Goal: Contribute content

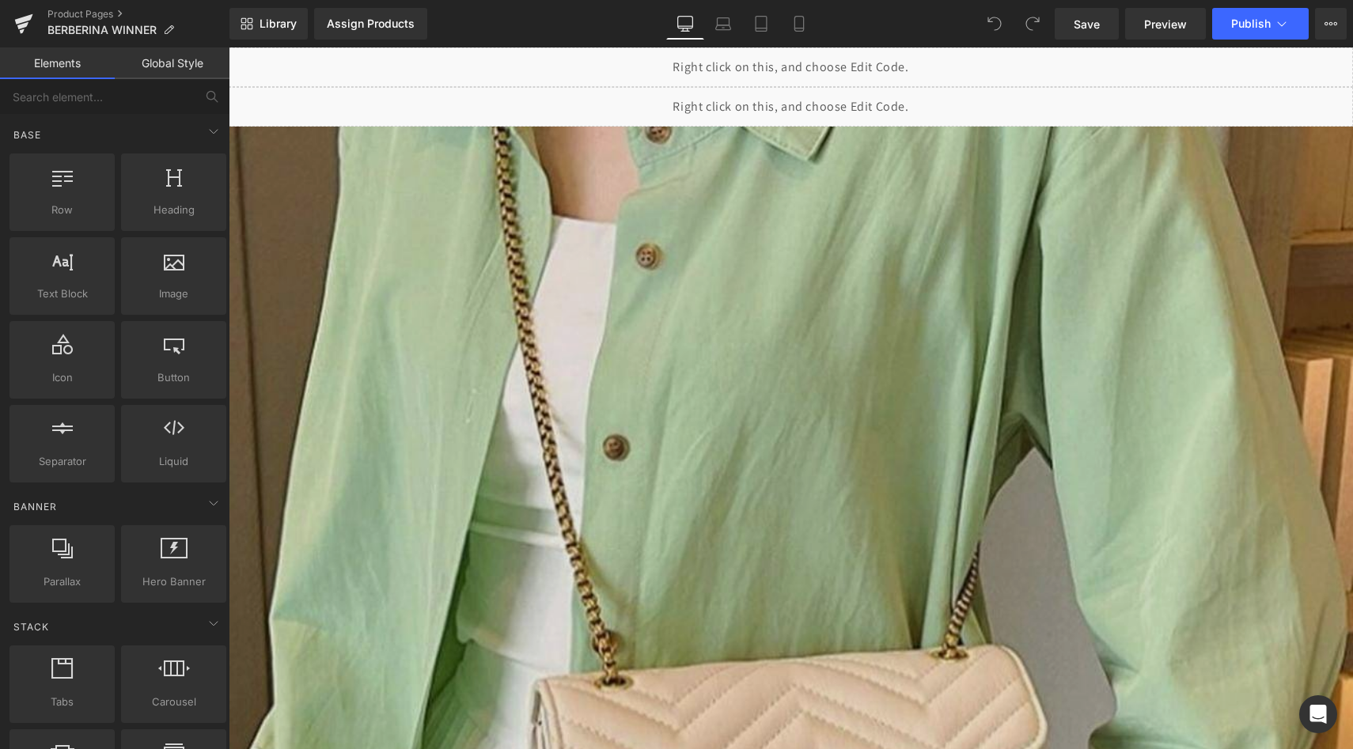
click at [748, 176] on img at bounding box center [791, 753] width 1124 height 1253
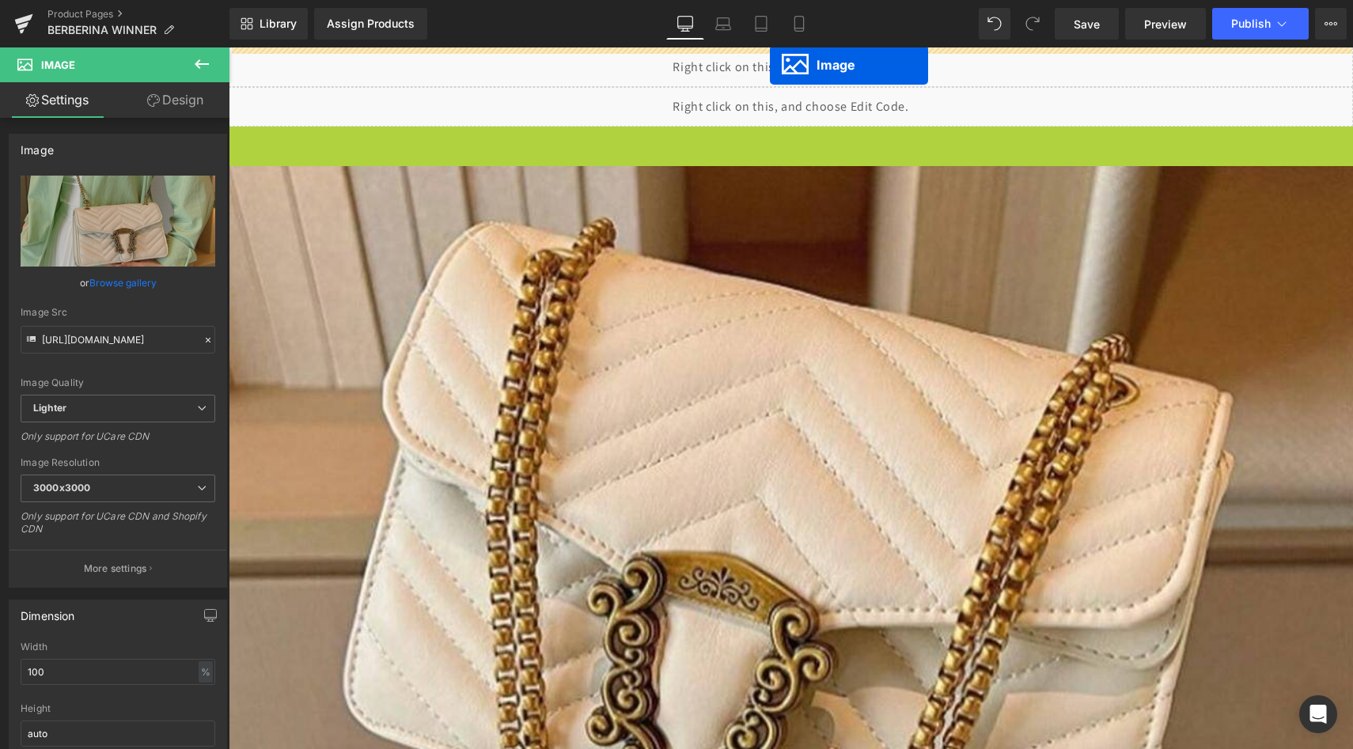
drag, startPoint x: 768, startPoint y: 566, endPoint x: 770, endPoint y: 65, distance: 500.9
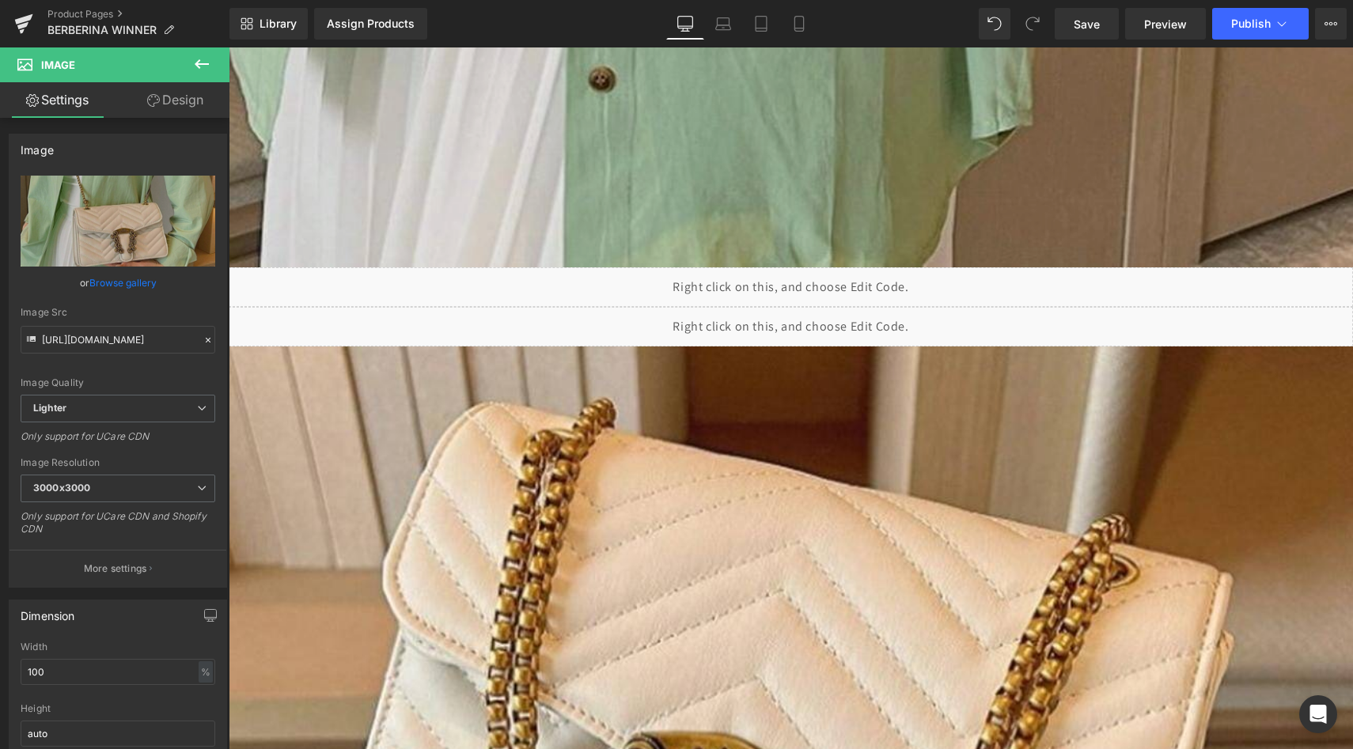
scroll to position [1016, 0]
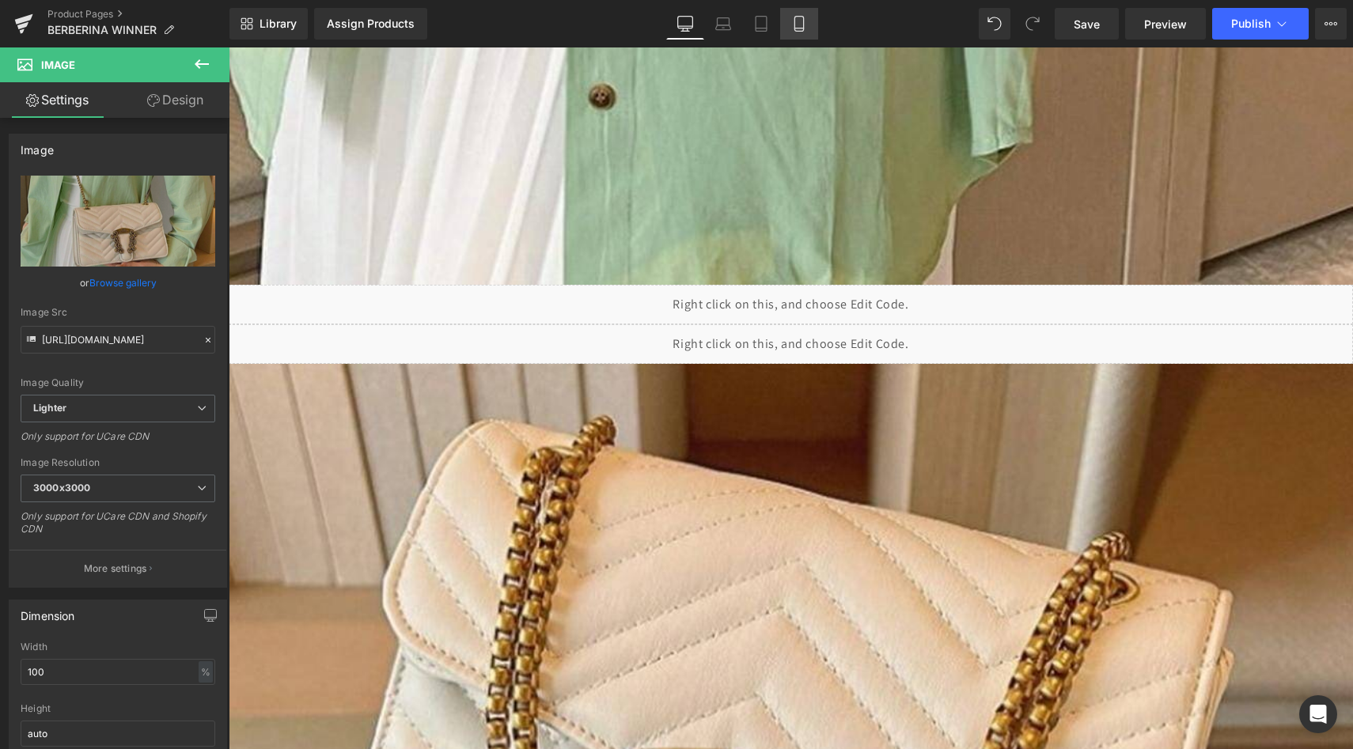
click at [793, 30] on icon at bounding box center [799, 24] width 16 height 16
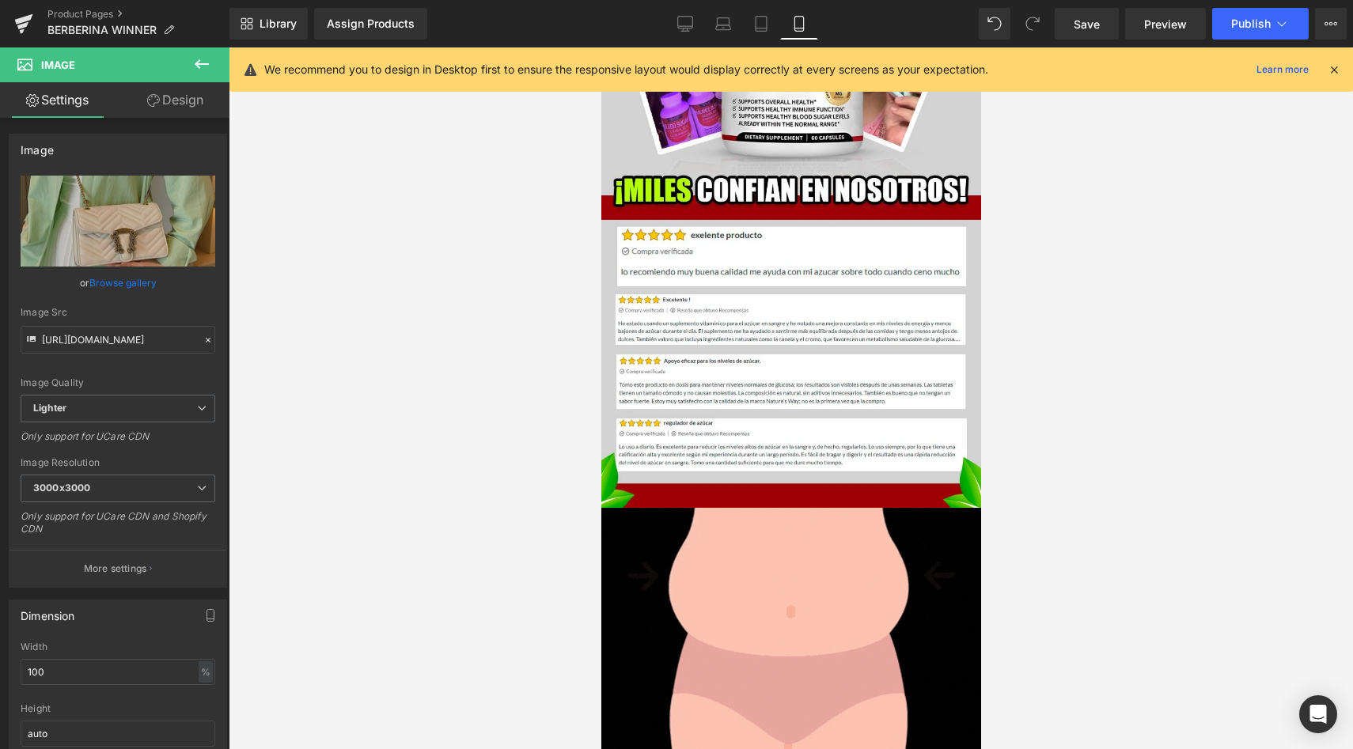
scroll to position [0, 0]
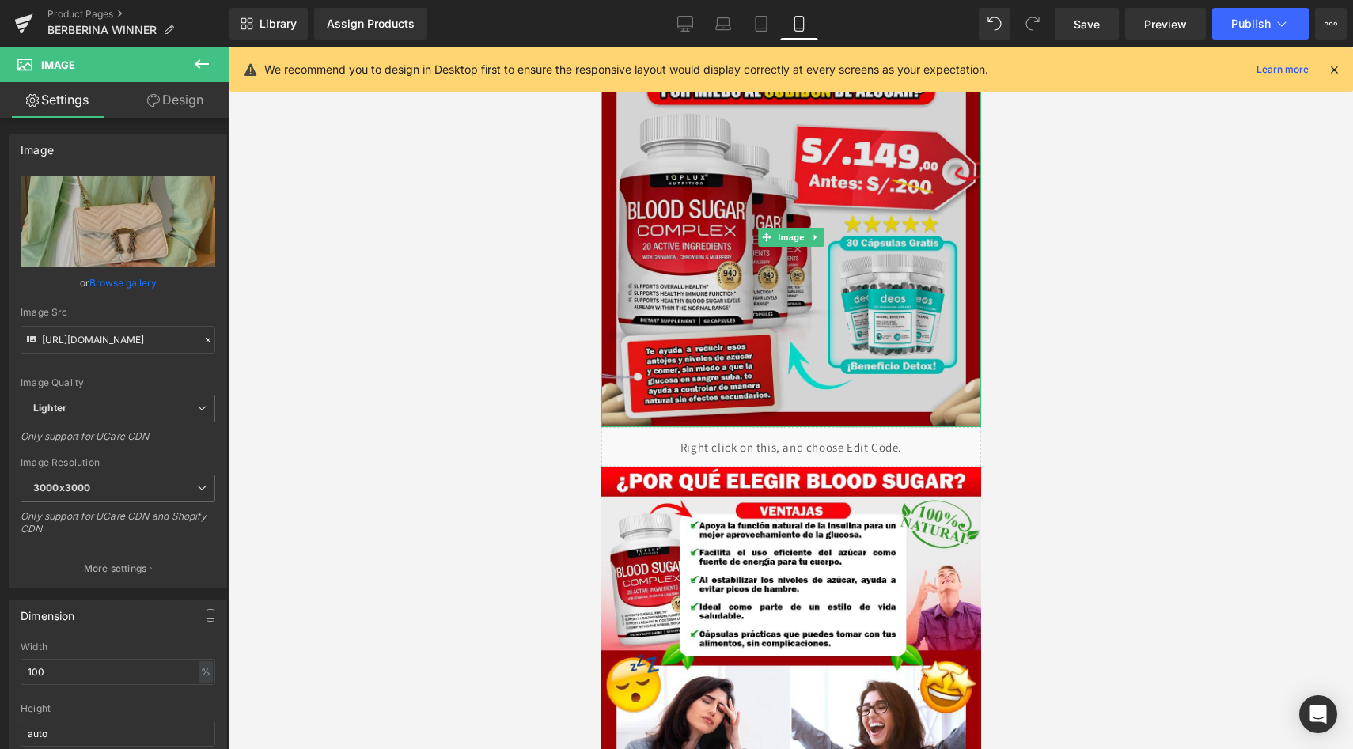
click at [772, 206] on img at bounding box center [791, 237] width 380 height 380
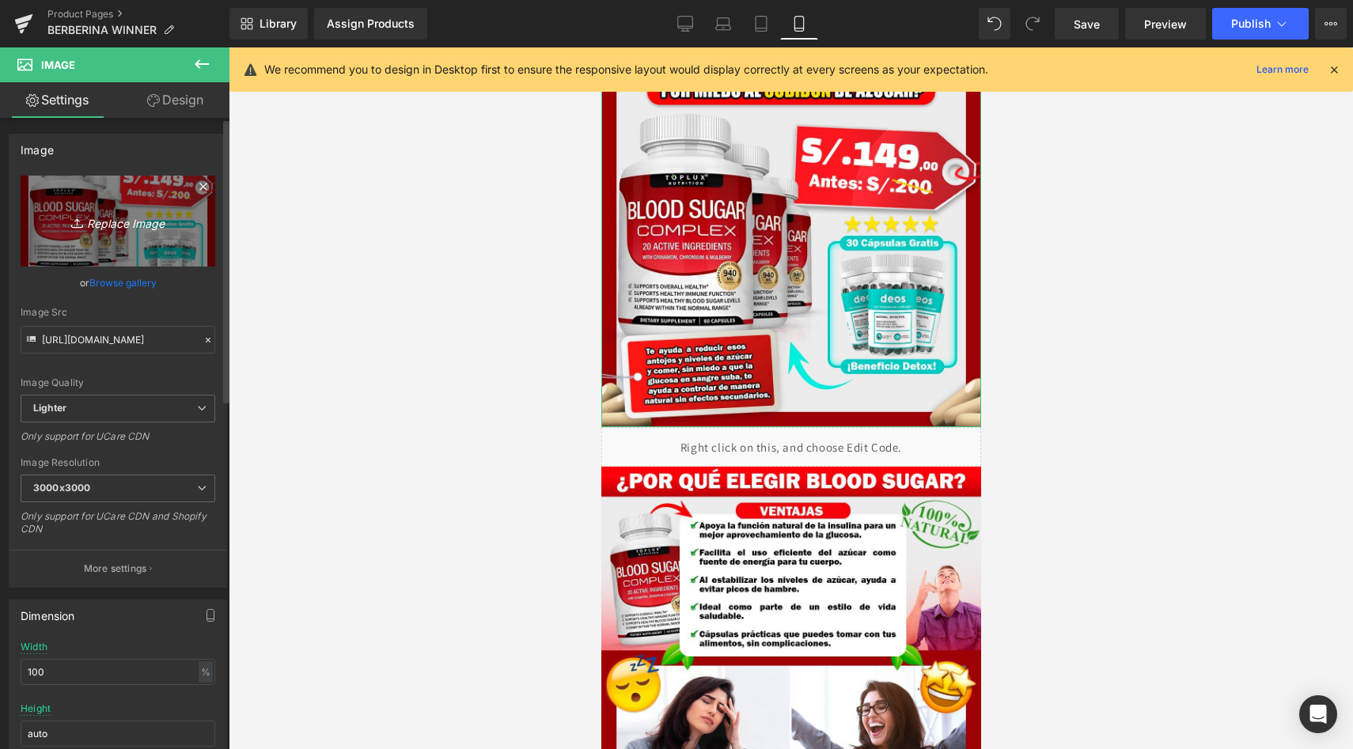
click at [111, 226] on icon "Replace Image" at bounding box center [118, 221] width 127 height 20
type input "C:\fakepath\BER1.jpeg"
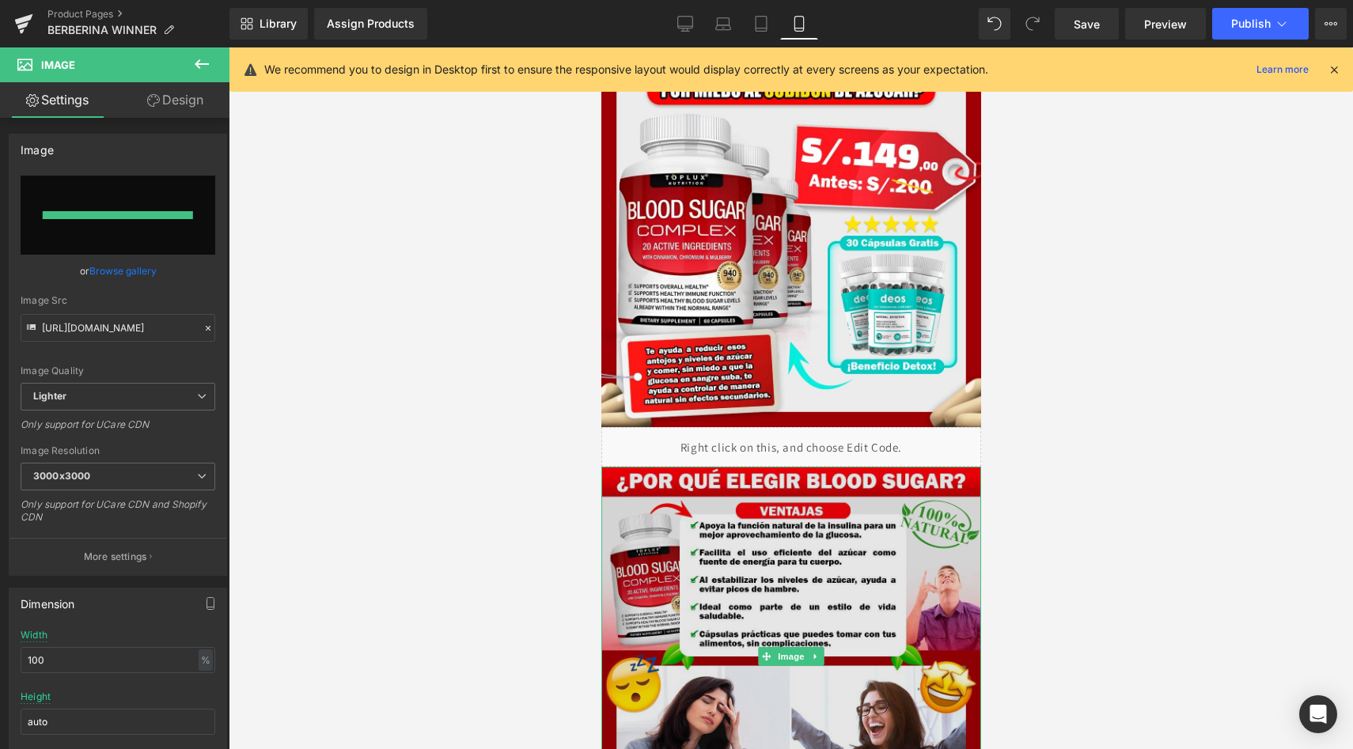
type input "https://ucarecdn.com/03cb6cc1-3d2a-45ae-8fbc-b7e58b0980c6/-/format/auto/-/previ…"
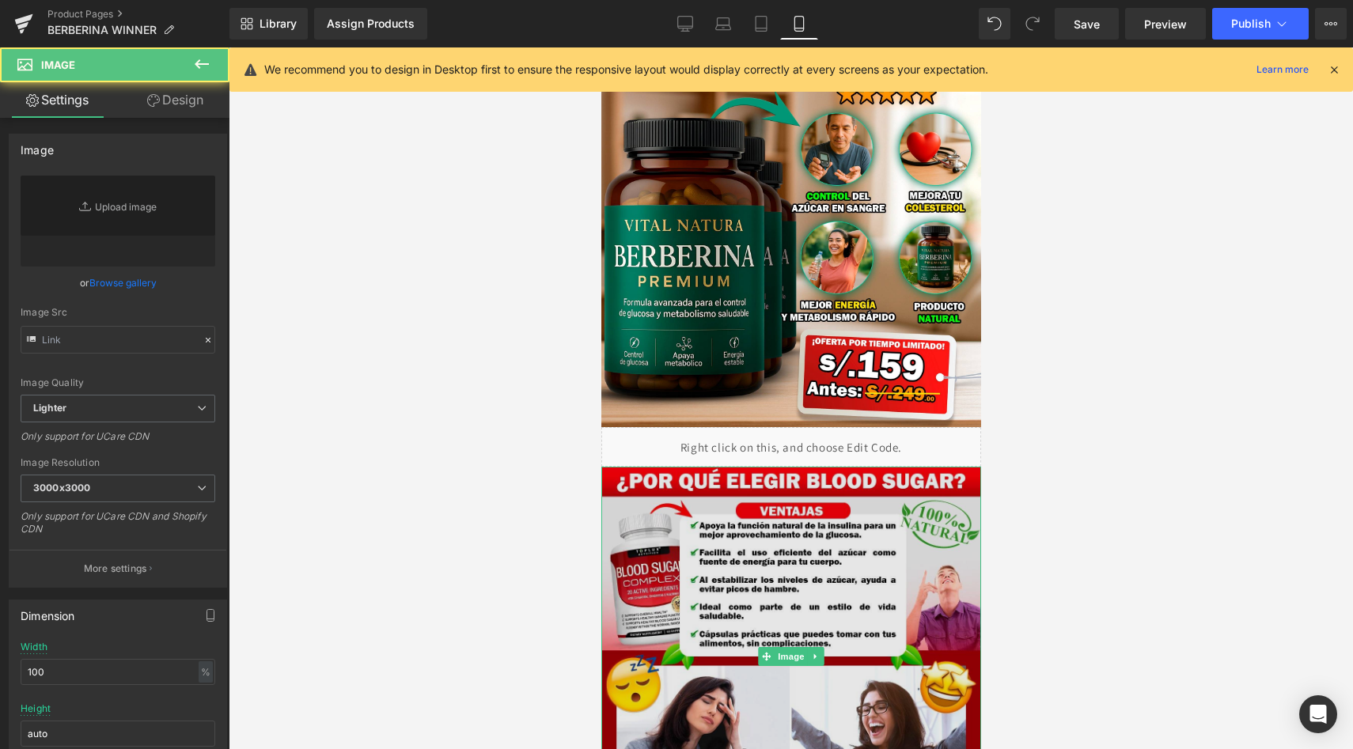
click at [795, 582] on img at bounding box center [791, 657] width 380 height 380
type input "https://ucarecdn.com/58b15726-b694-4ee6-a136-684b2069c8d5/-/format/auto/-/previ…"
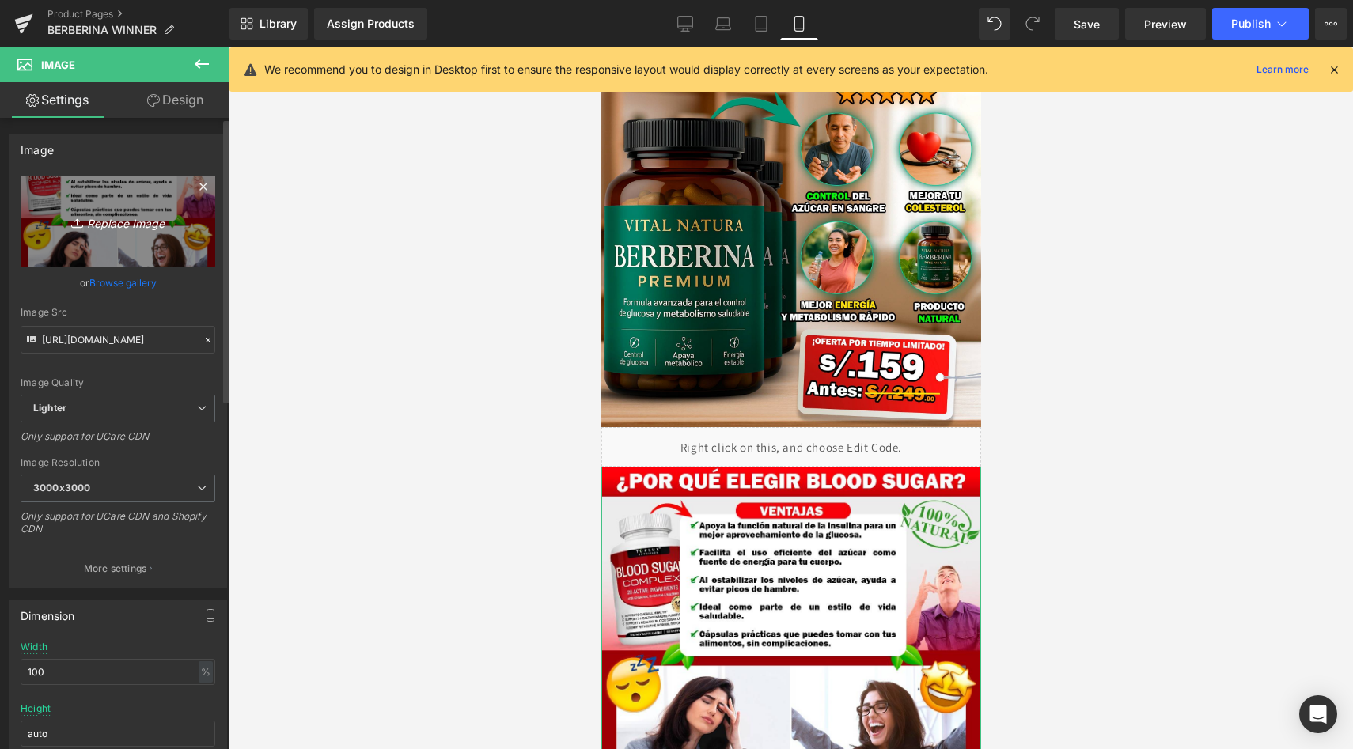
click at [93, 222] on icon "Replace Image" at bounding box center [118, 221] width 127 height 20
type input "C:\fakepath\BER2.jpeg"
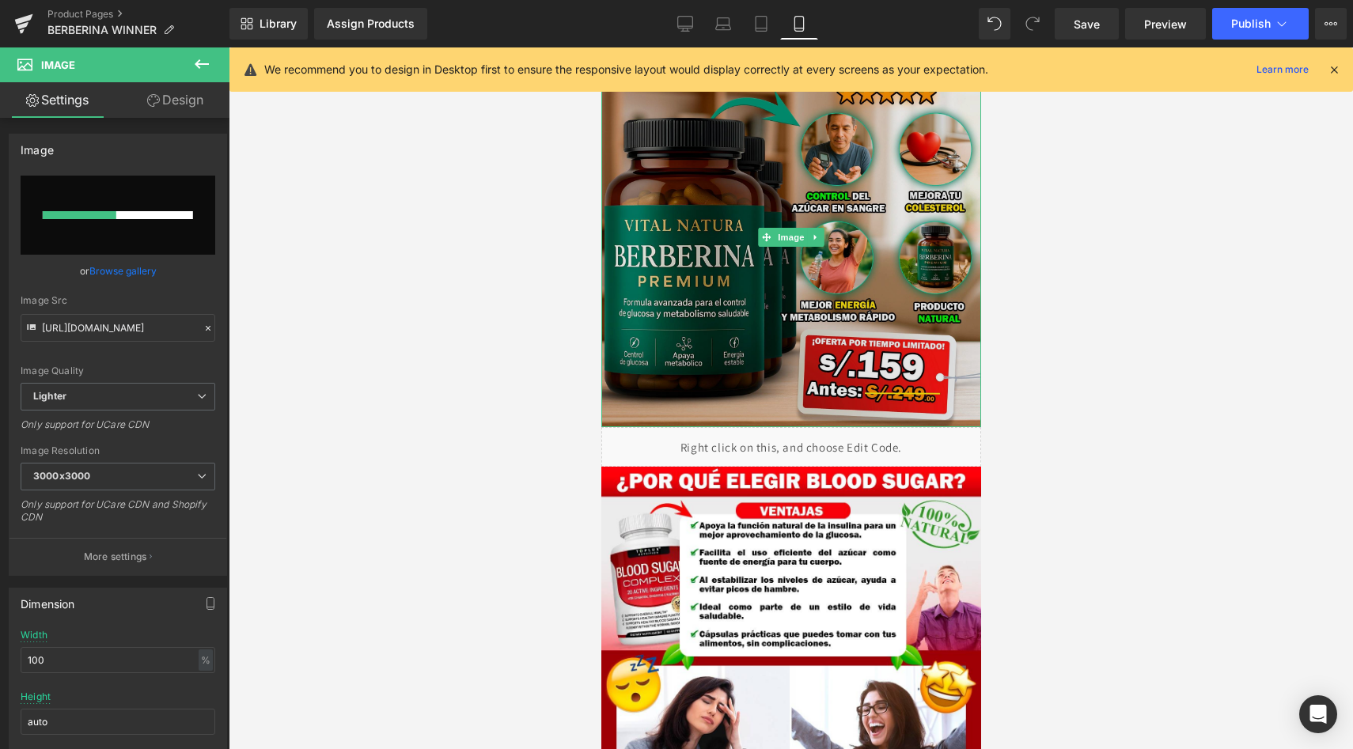
scroll to position [339, 0]
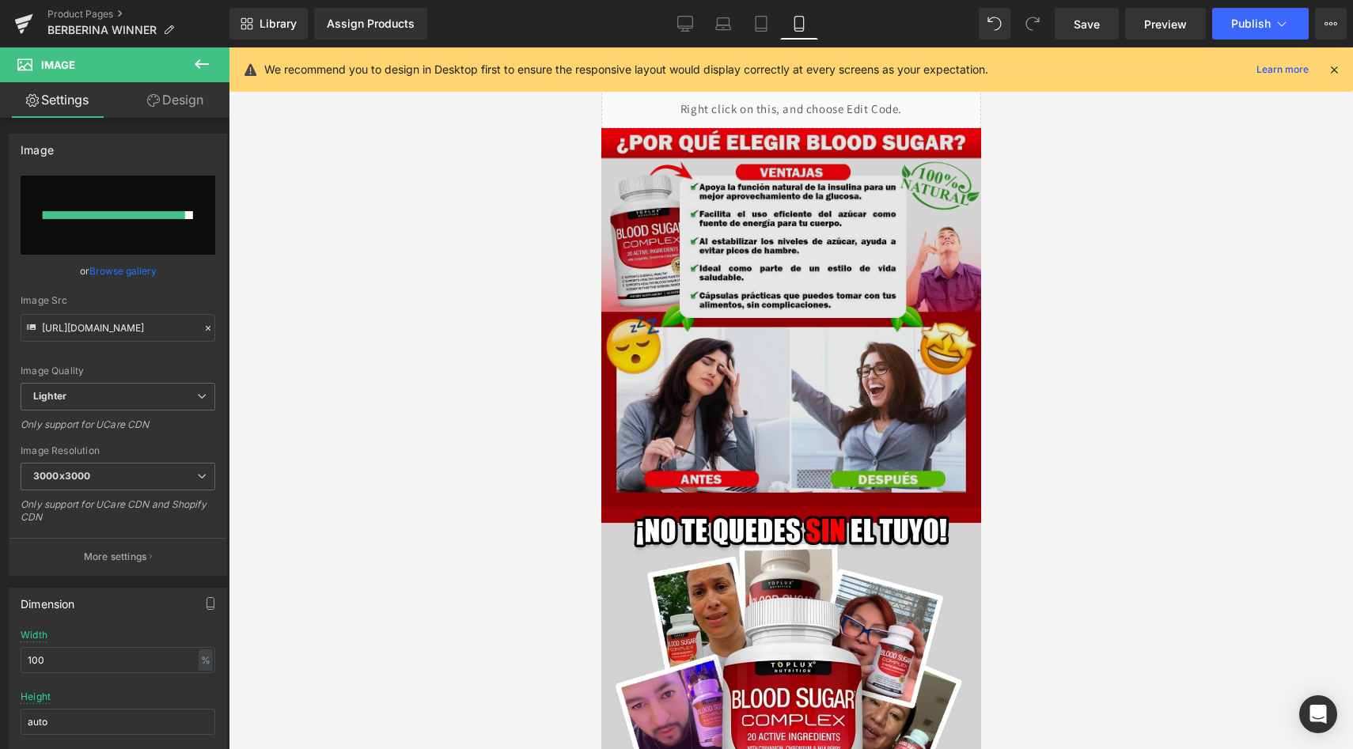
type input "https://ucarecdn.com/bea93a16-29a7-428c-9b38-2c1b9835e820/-/format/auto/-/previ…"
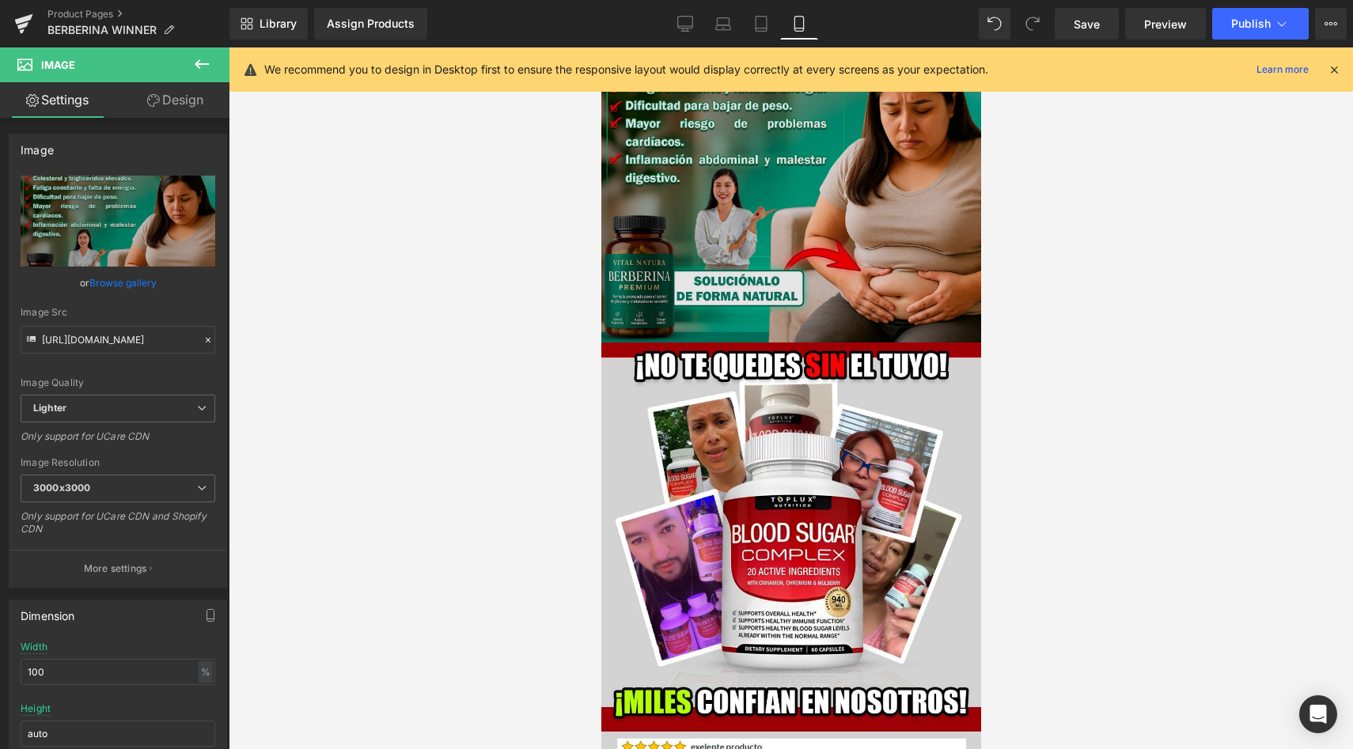
scroll to position [810, 0]
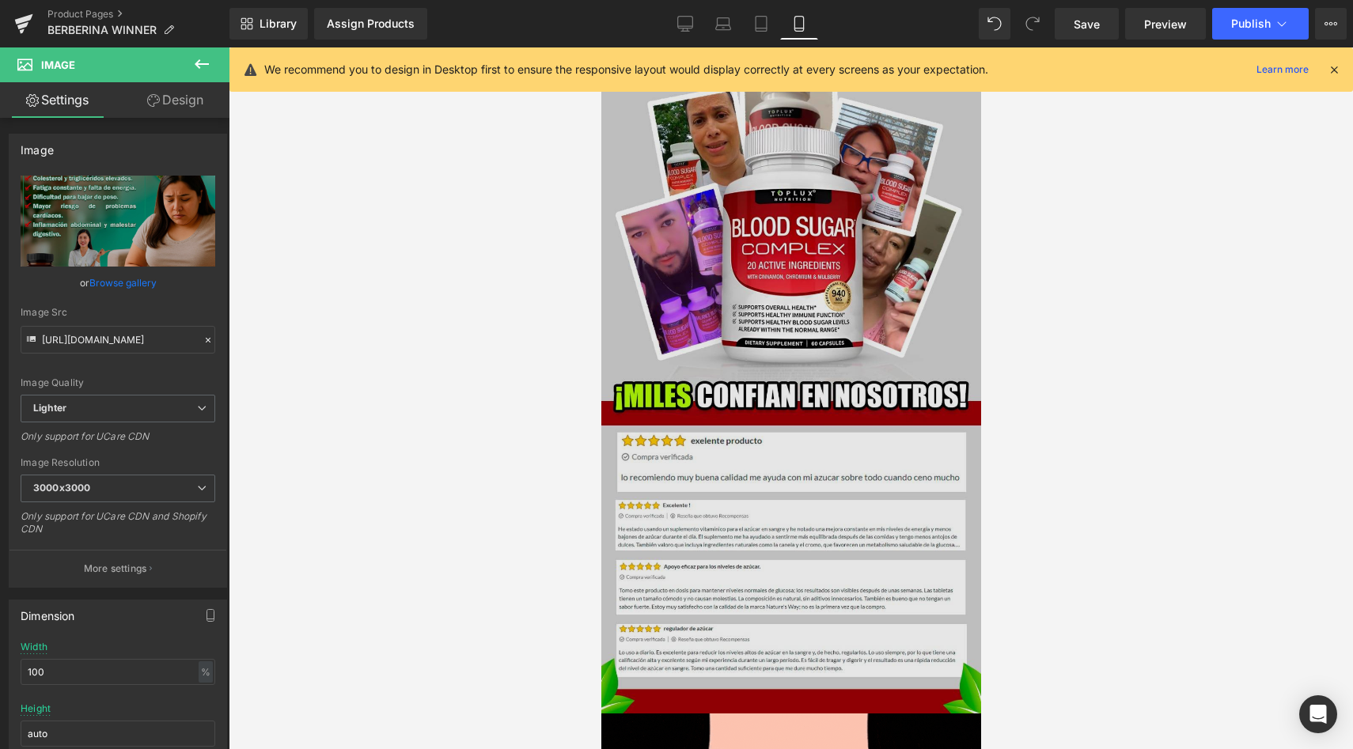
click at [860, 262] on img at bounding box center [791, 374] width 380 height 677
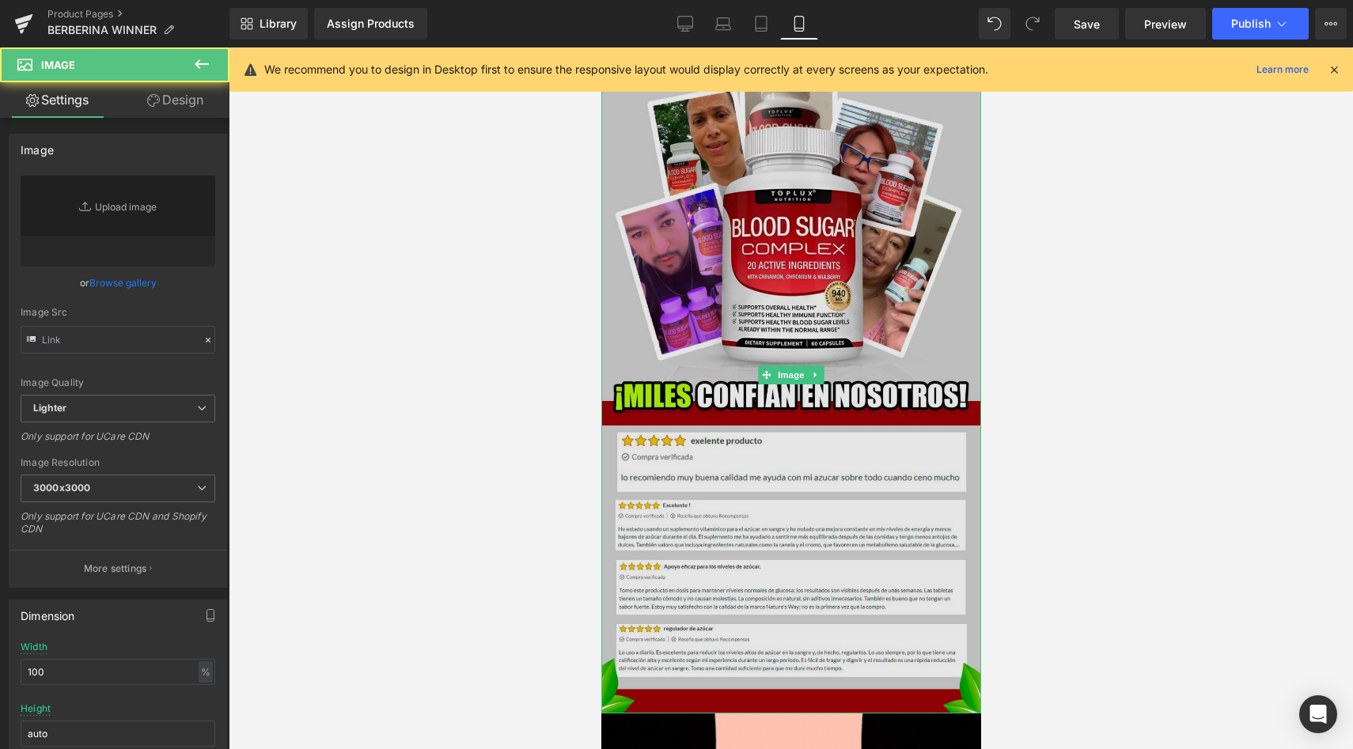
type input "https://ucarecdn.com/361b27b4-3c7d-4ef4-988a-3512d8acfde6/-/format/auto/-/previ…"
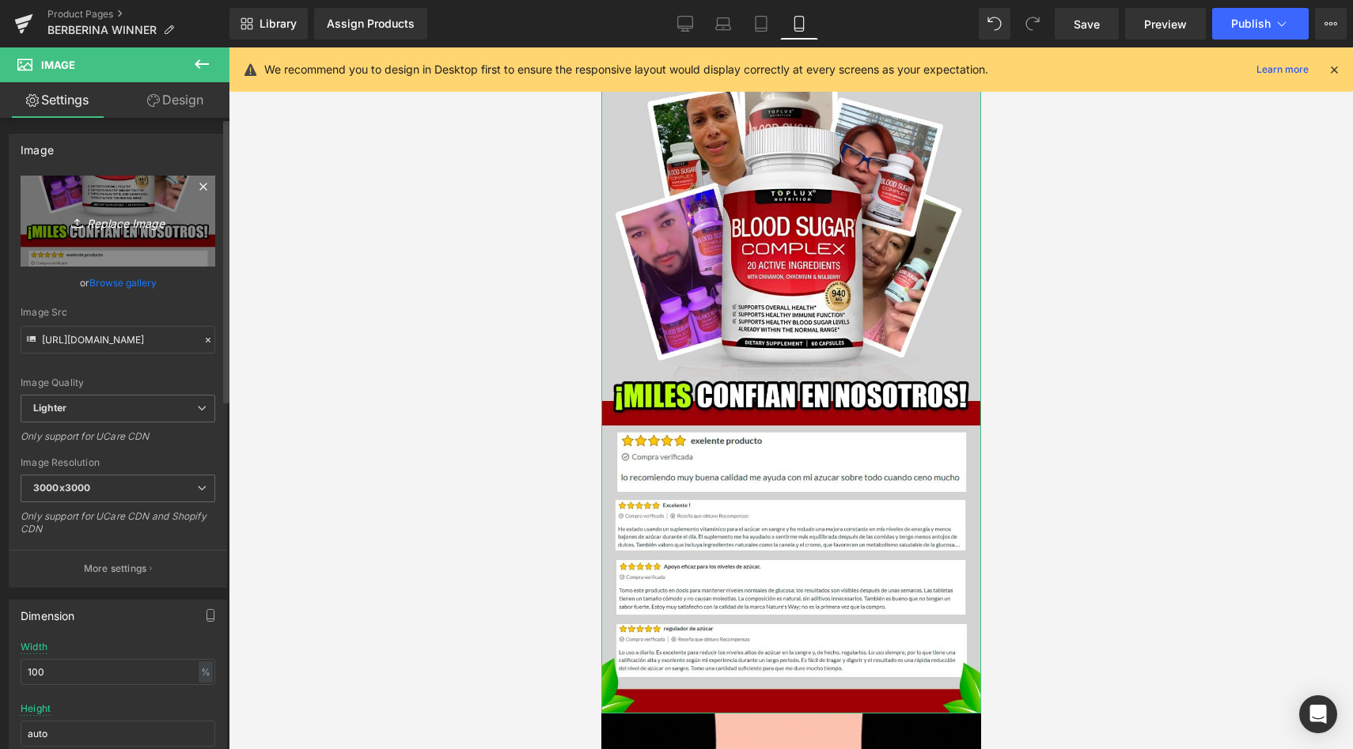
click at [95, 226] on icon "Replace Image" at bounding box center [118, 221] width 127 height 20
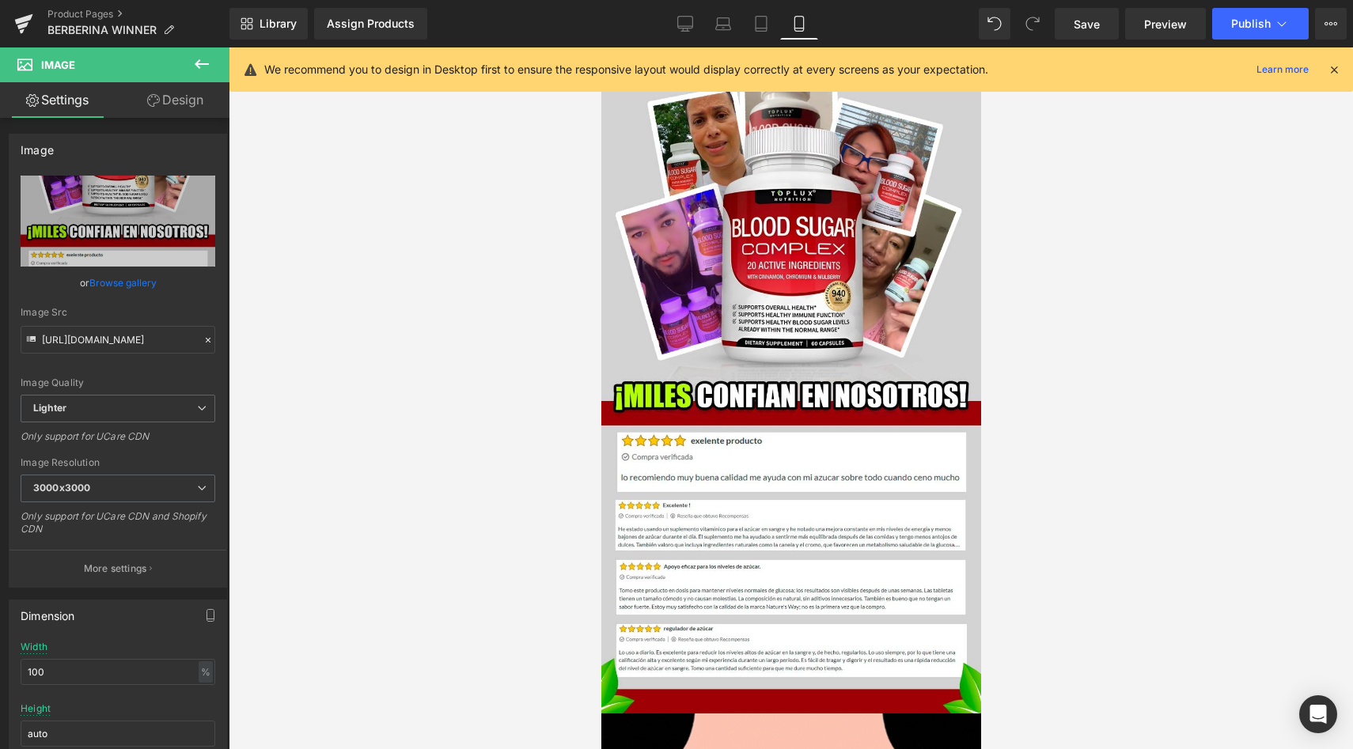
type input "C:\fakepath\BER3.jpeg"
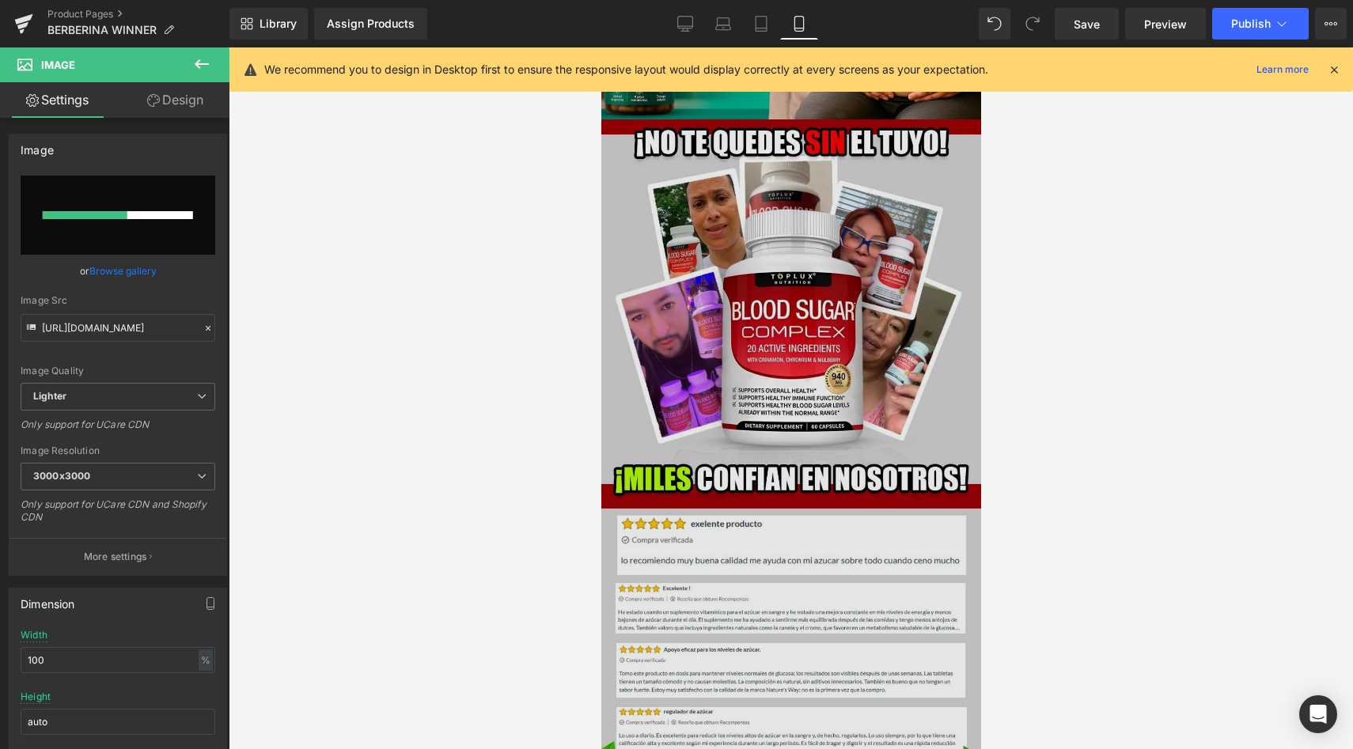
scroll to position [729, 0]
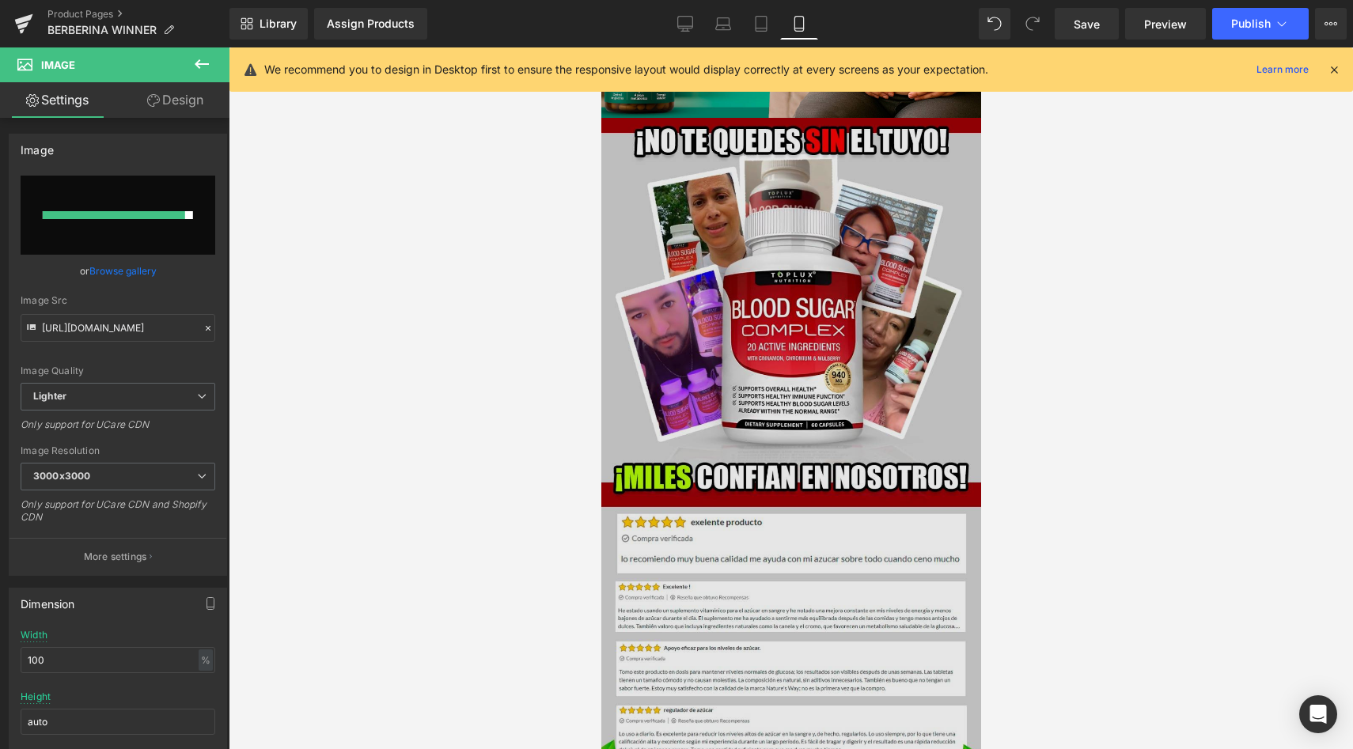
type input "https://ucarecdn.com/ff4bf16e-caea-47a6-bf3e-b948d2433260/-/format/auto/-/previ…"
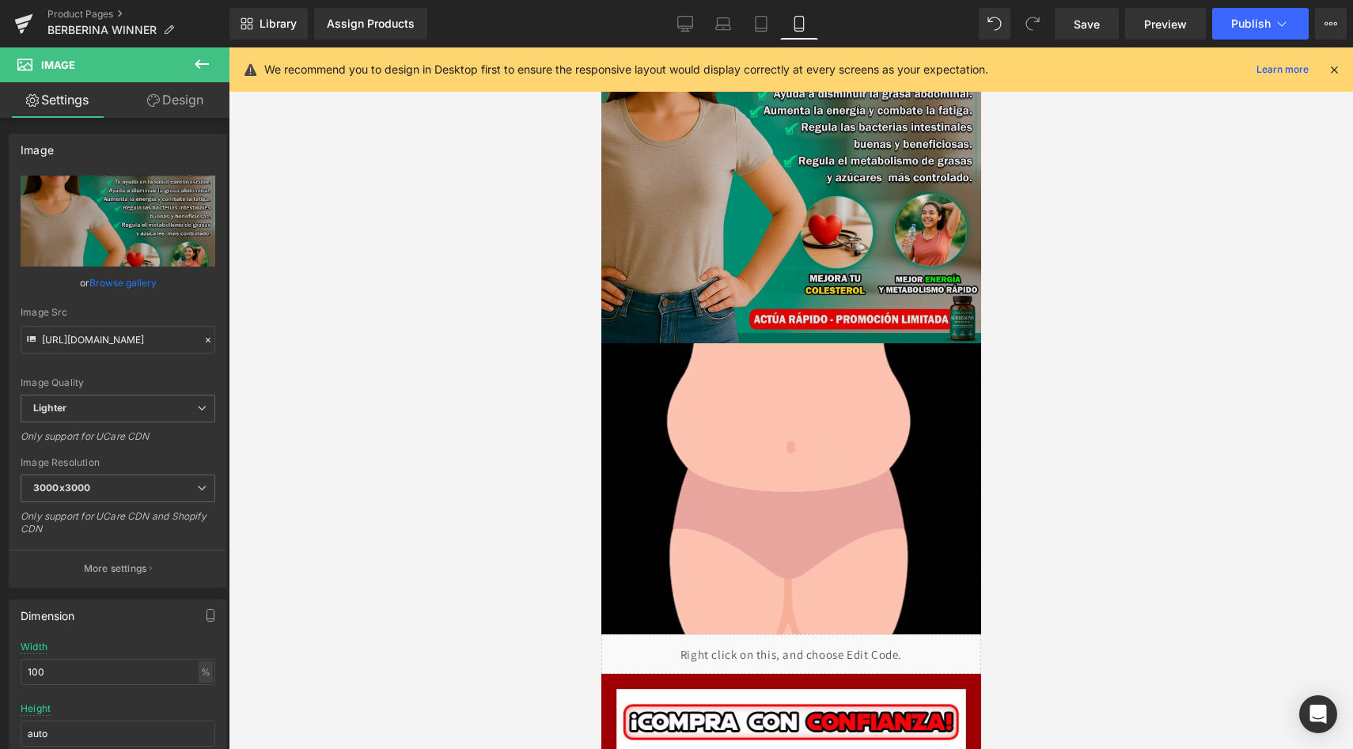
scroll to position [1111, 0]
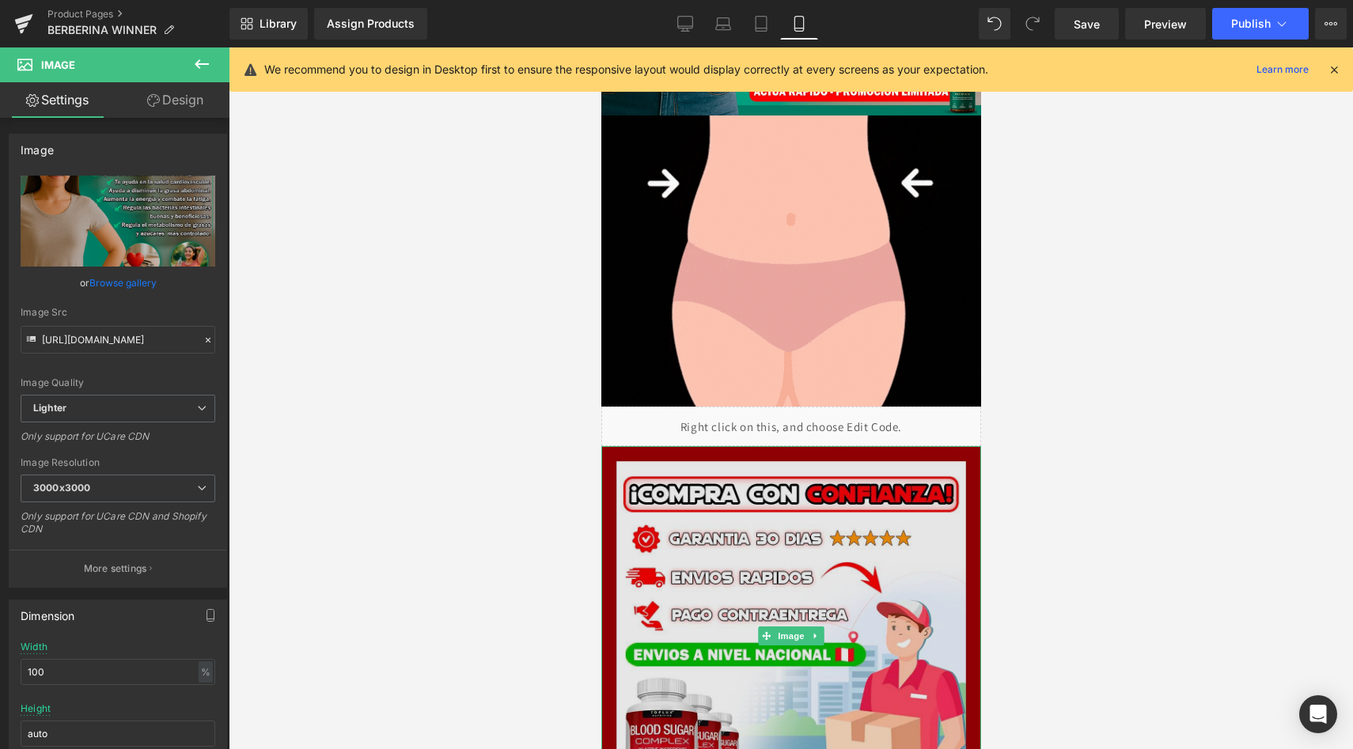
click at [757, 461] on img at bounding box center [791, 636] width 380 height 380
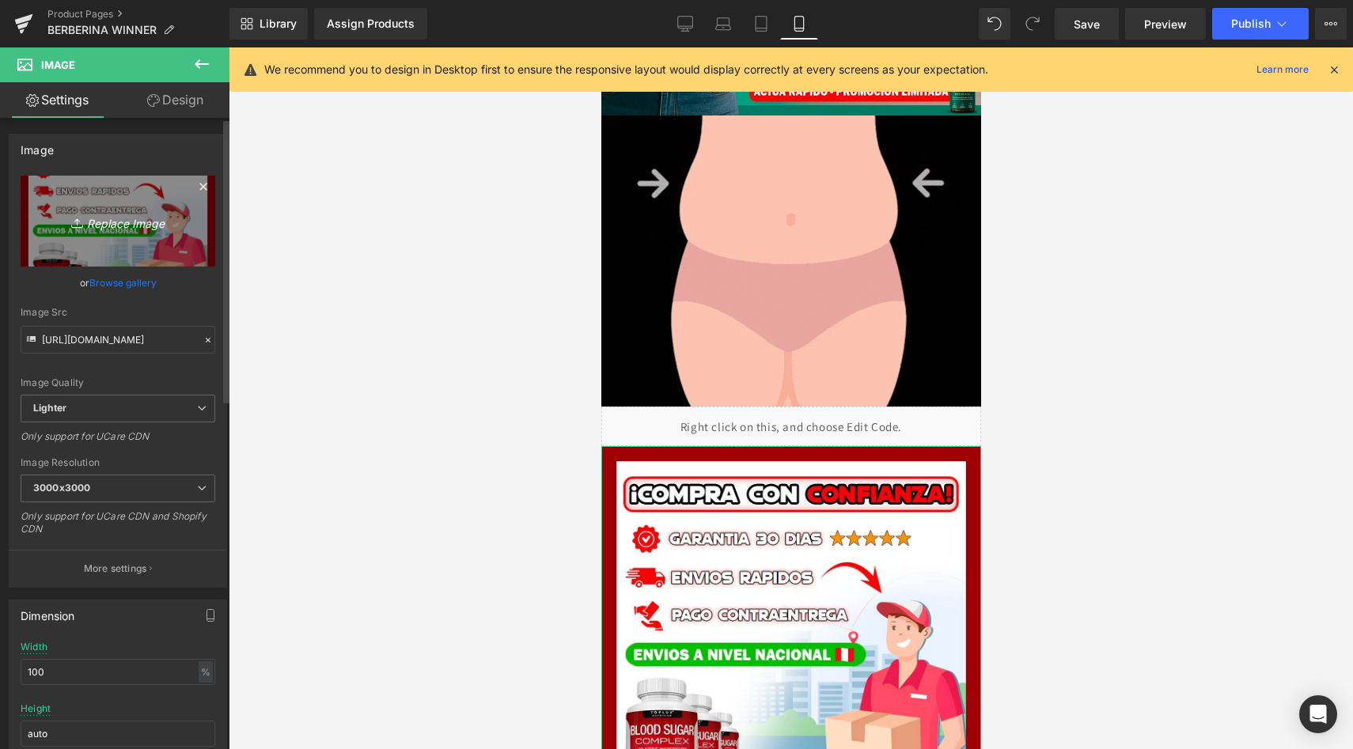
click at [91, 214] on icon "Replace Image" at bounding box center [118, 221] width 127 height 20
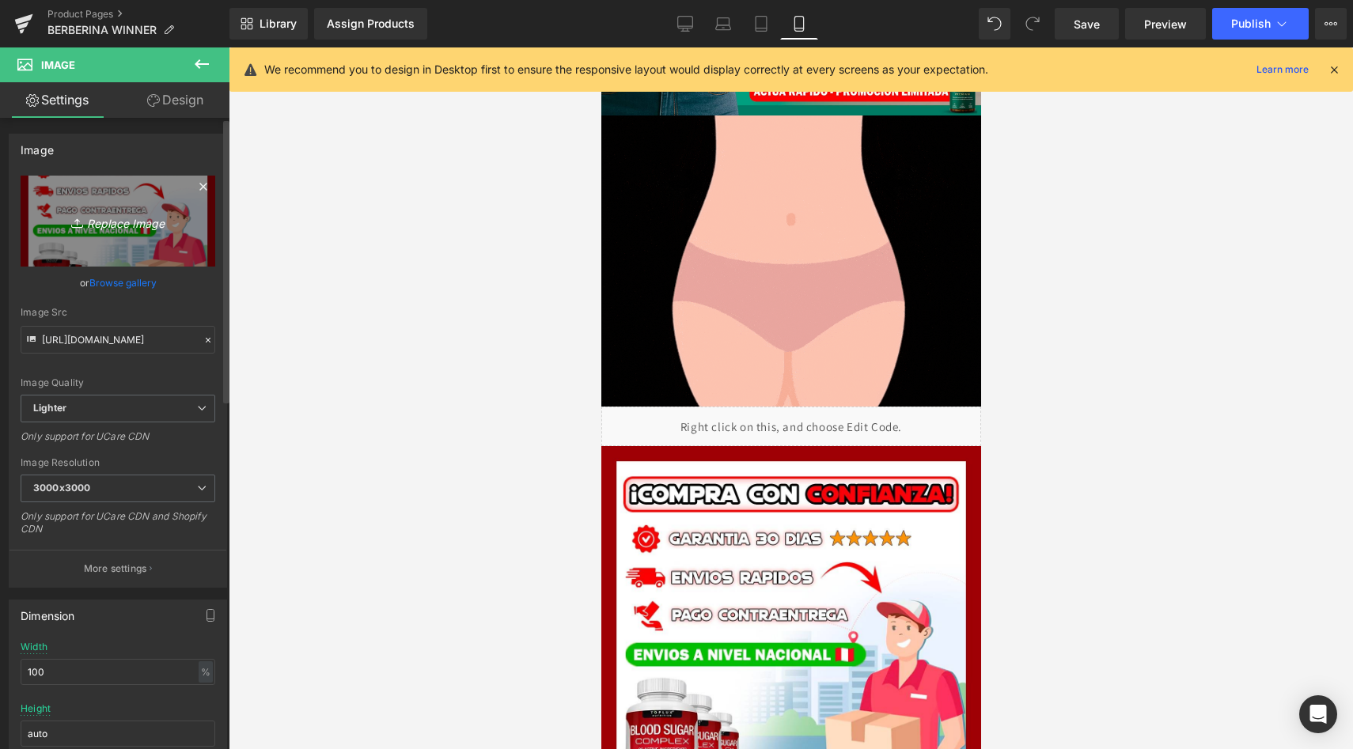
type input "C:\fakepath\BER4.jpeg"
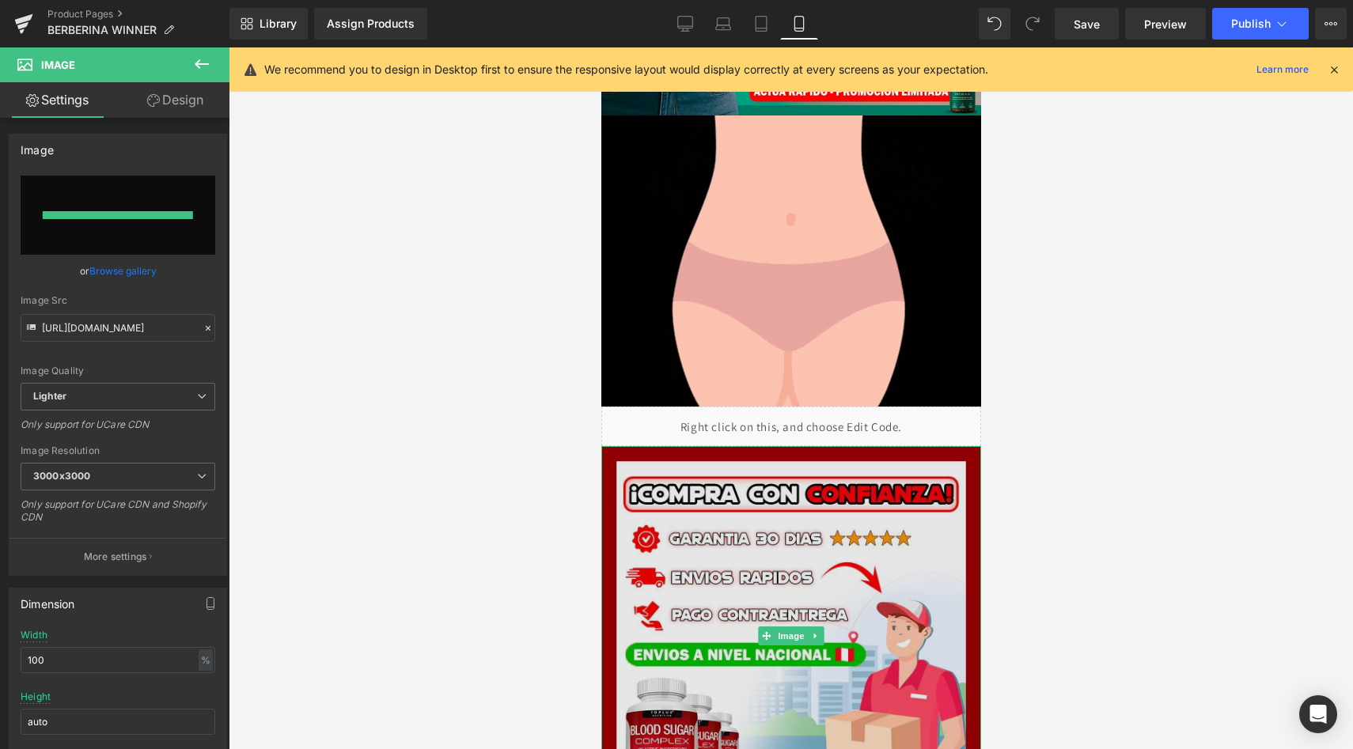
type input "https://ucarecdn.com/3096fb70-d697-4482-be34-c627ad736dc0/-/format/auto/-/previ…"
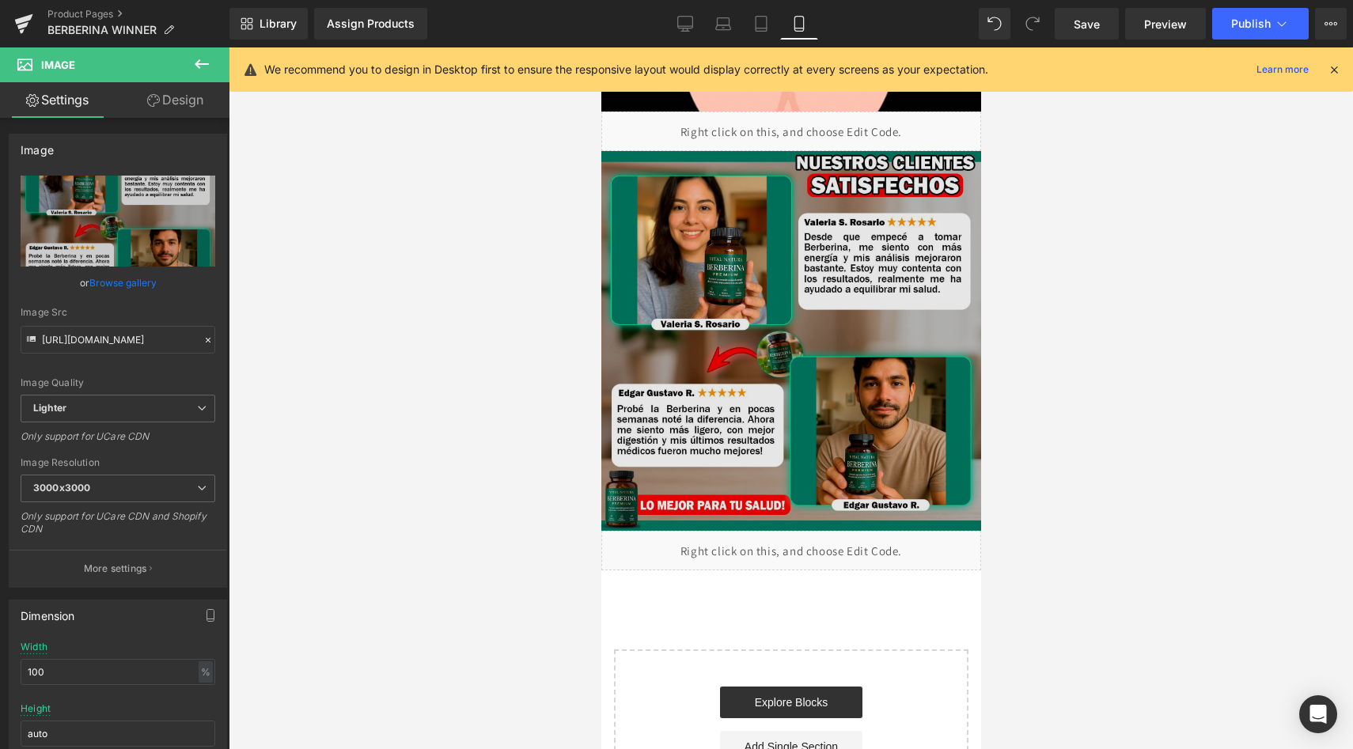
scroll to position [1504, 0]
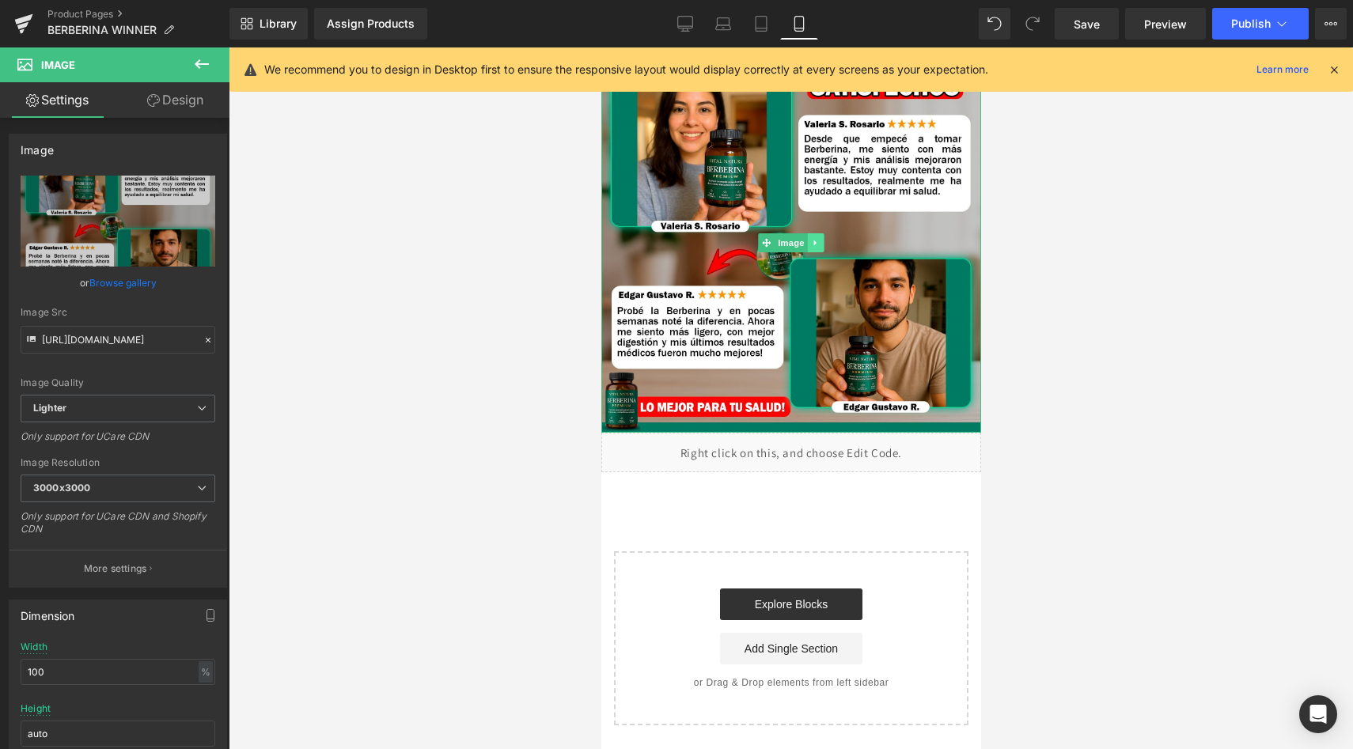
click at [813, 237] on link at bounding box center [815, 242] width 17 height 19
click at [801, 240] on link at bounding box center [806, 242] width 17 height 19
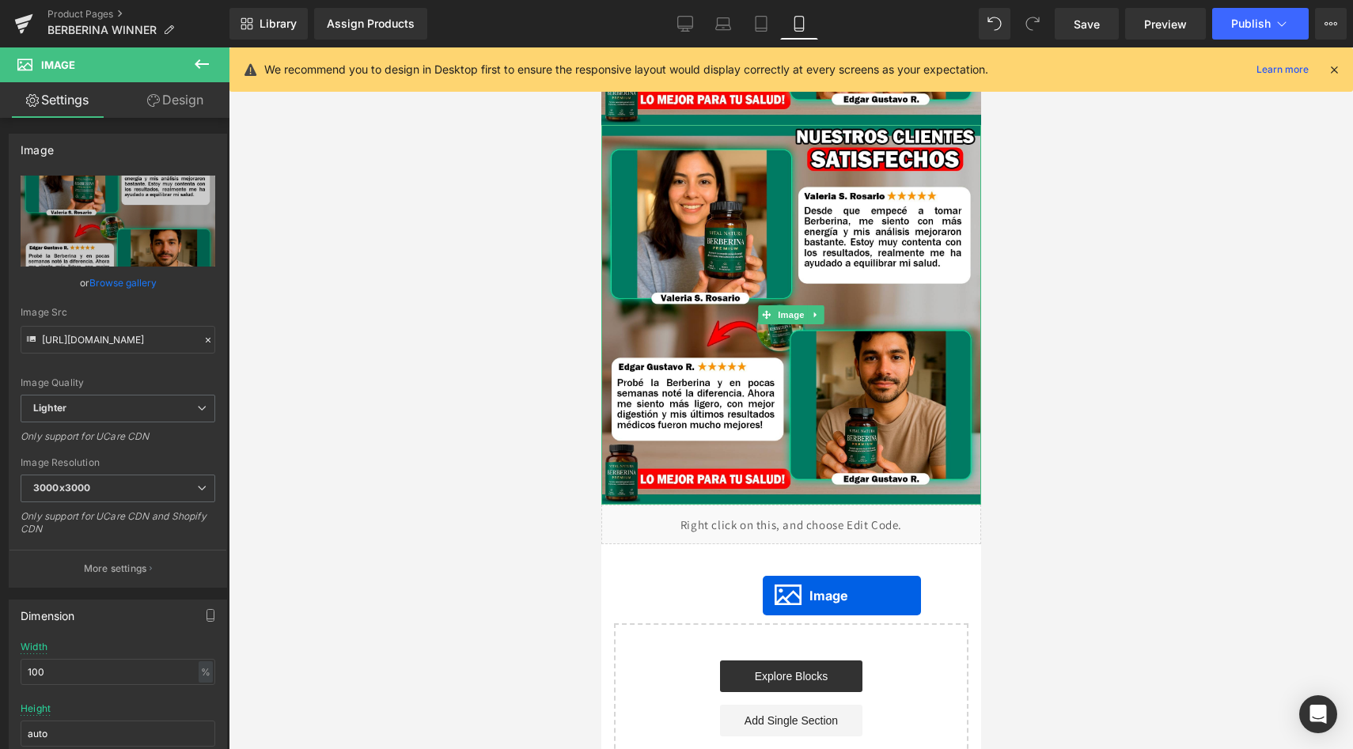
scroll to position [1544, 0]
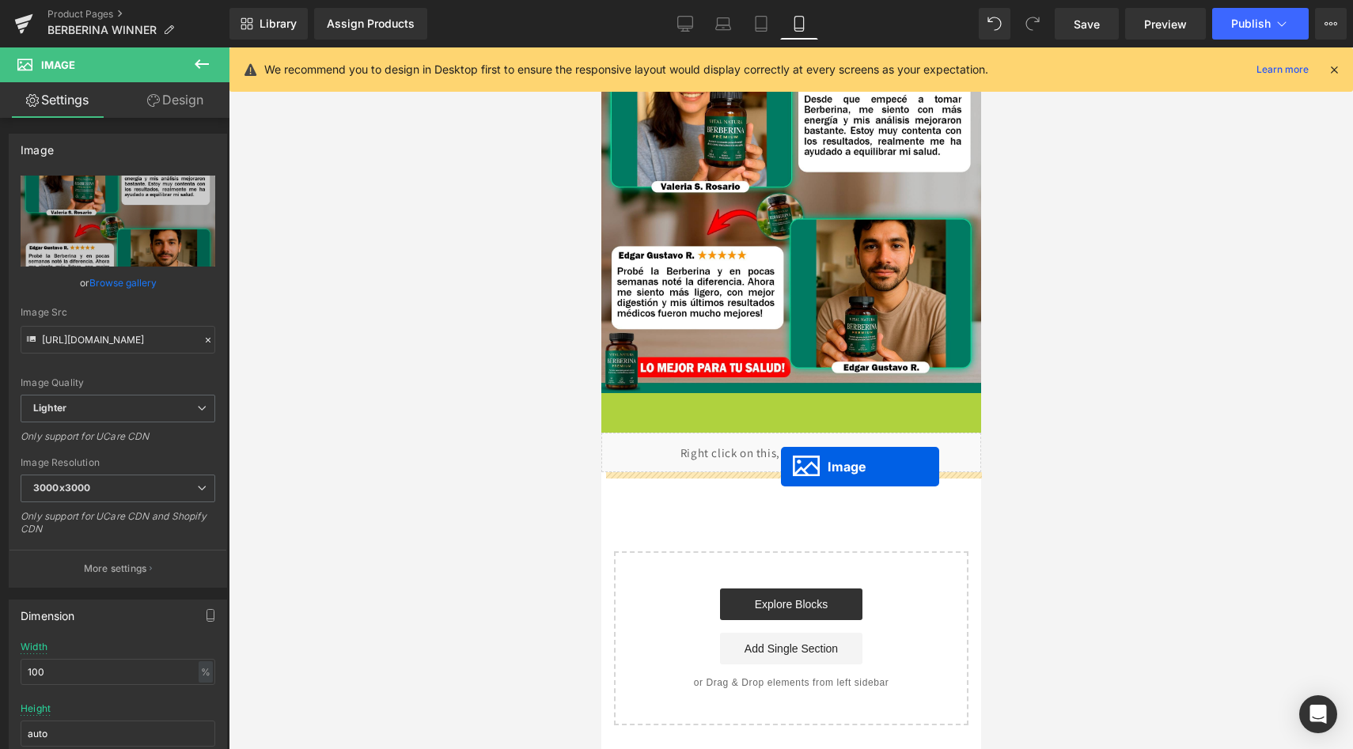
drag, startPoint x: 762, startPoint y: 309, endPoint x: 781, endPoint y: 470, distance: 161.8
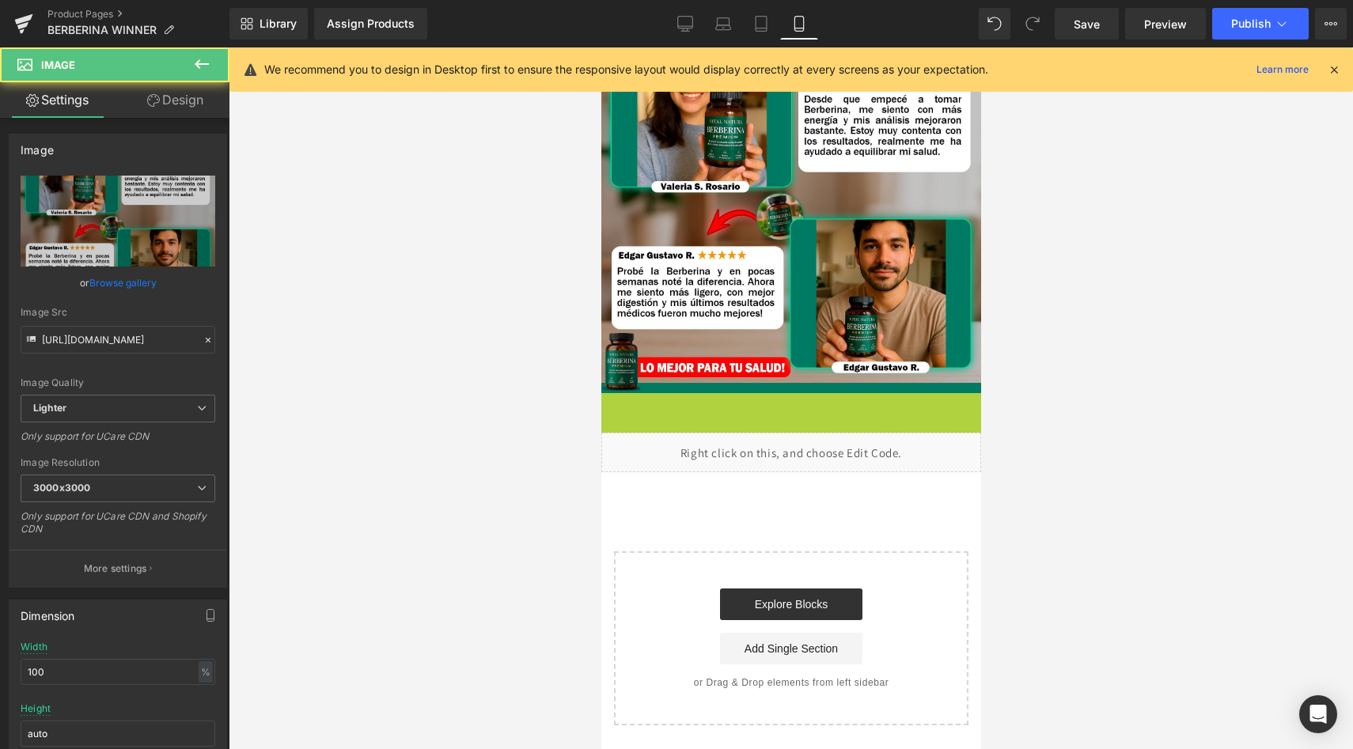
scroll to position [1812, 0]
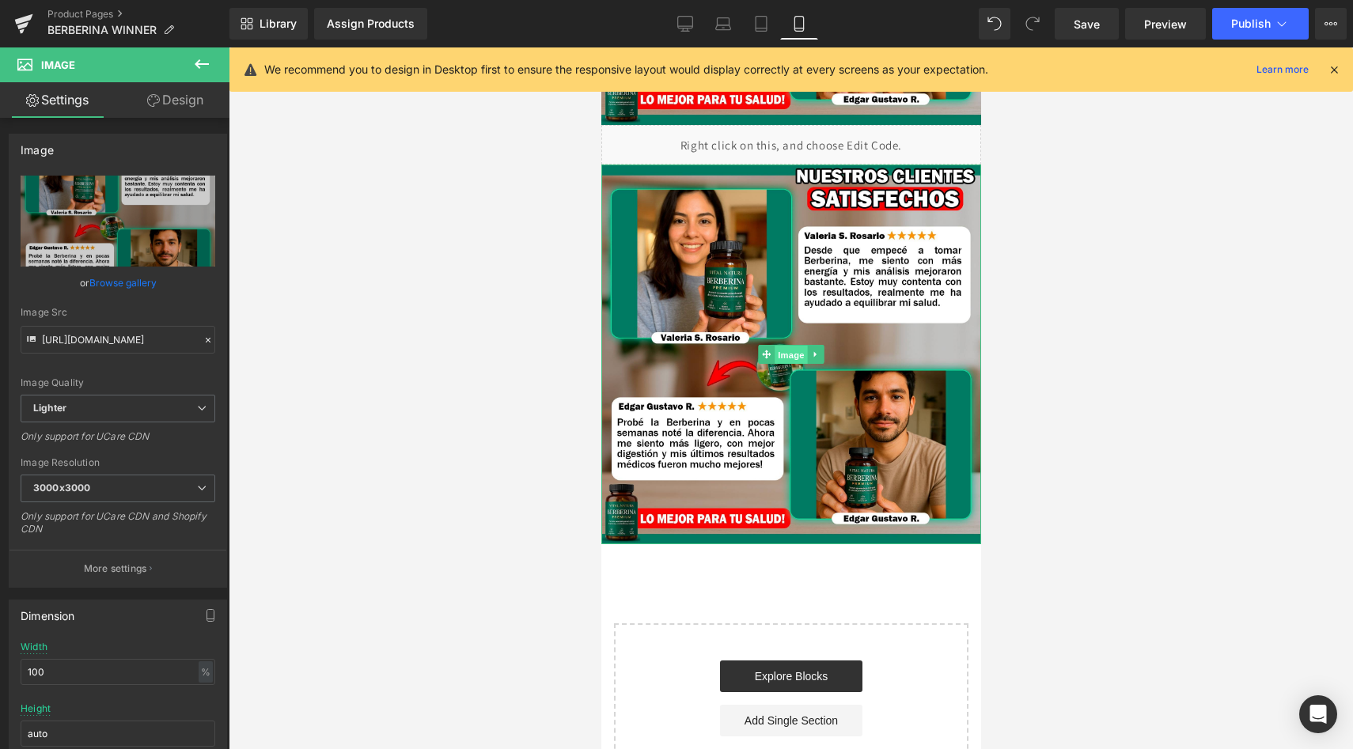
click at [783, 351] on span "Image" at bounding box center [790, 355] width 33 height 19
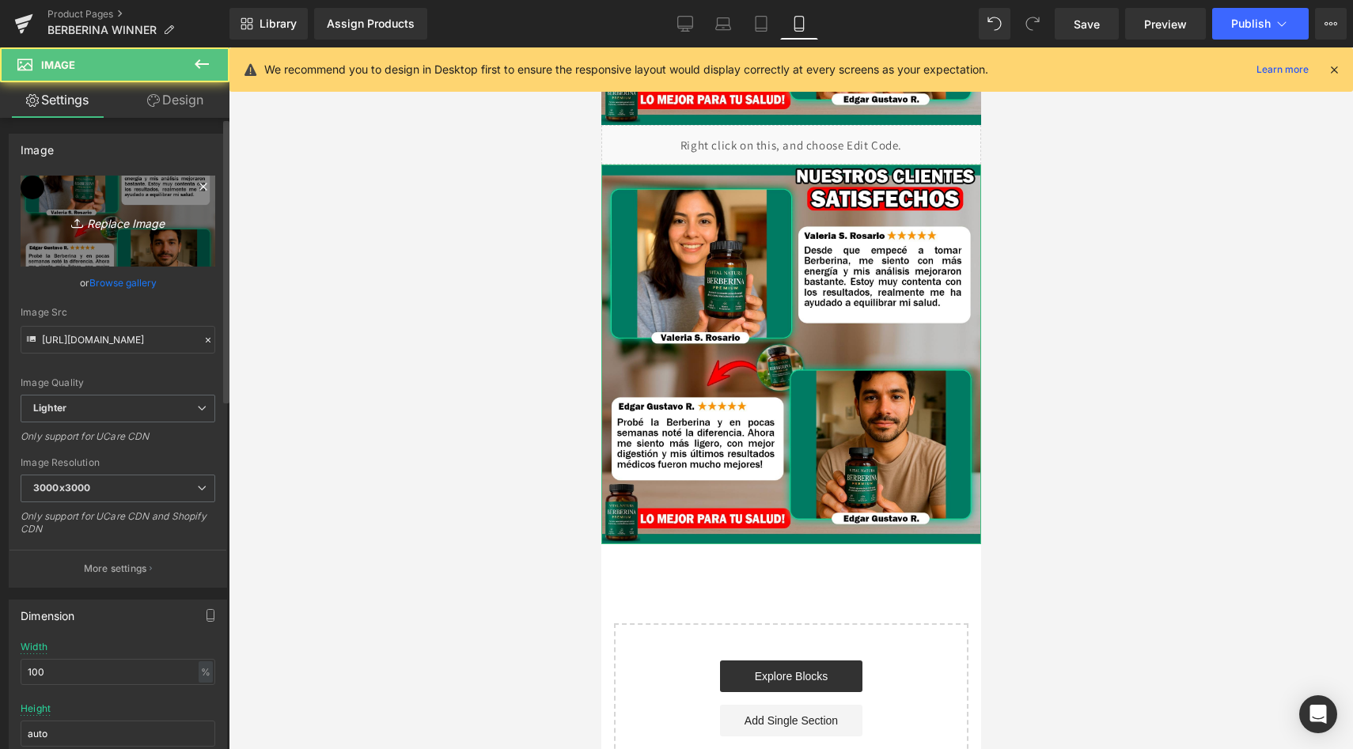
click at [114, 237] on link "Replace Image" at bounding box center [118, 221] width 195 height 91
type input "C:\fakepath\BER5.jpeg"
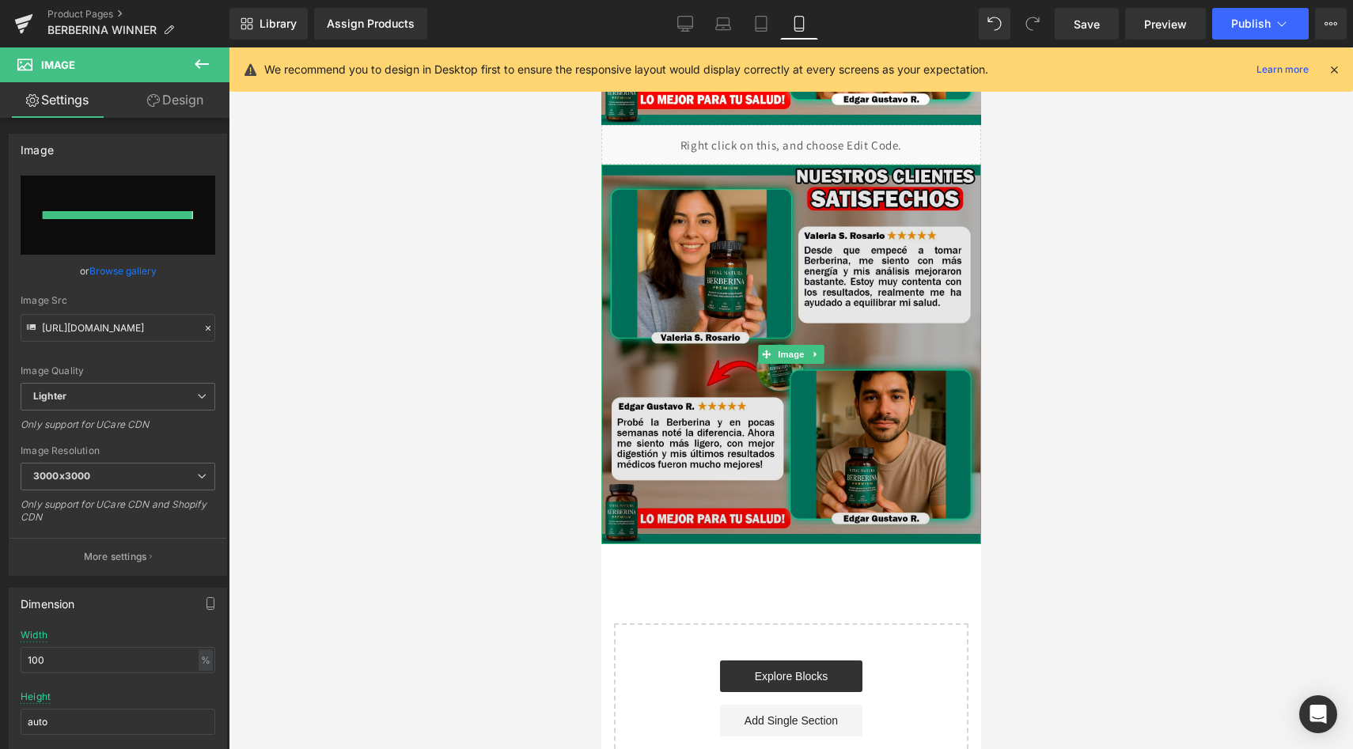
type input "https://ucarecdn.com/7e6e5e82-67d6-4a2a-928b-29903e42a80c/-/format/auto/-/previ…"
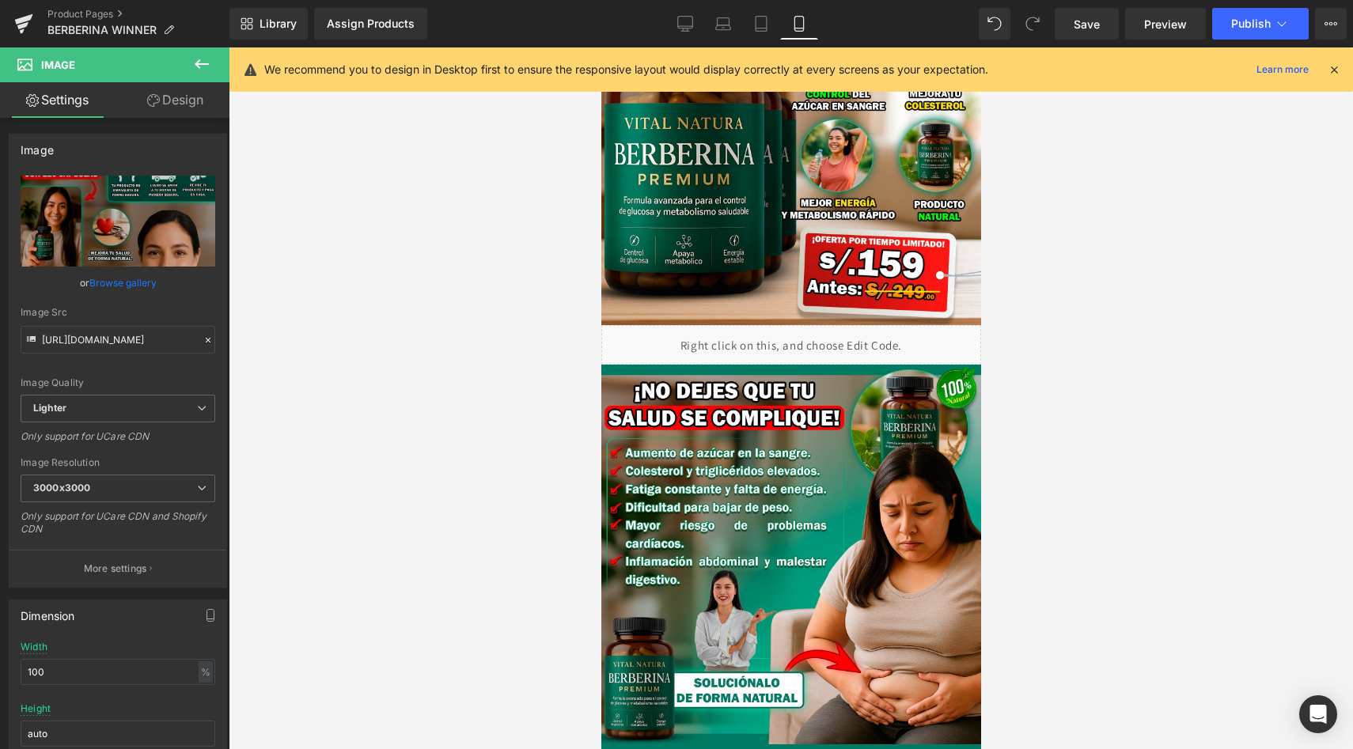
scroll to position [0, 0]
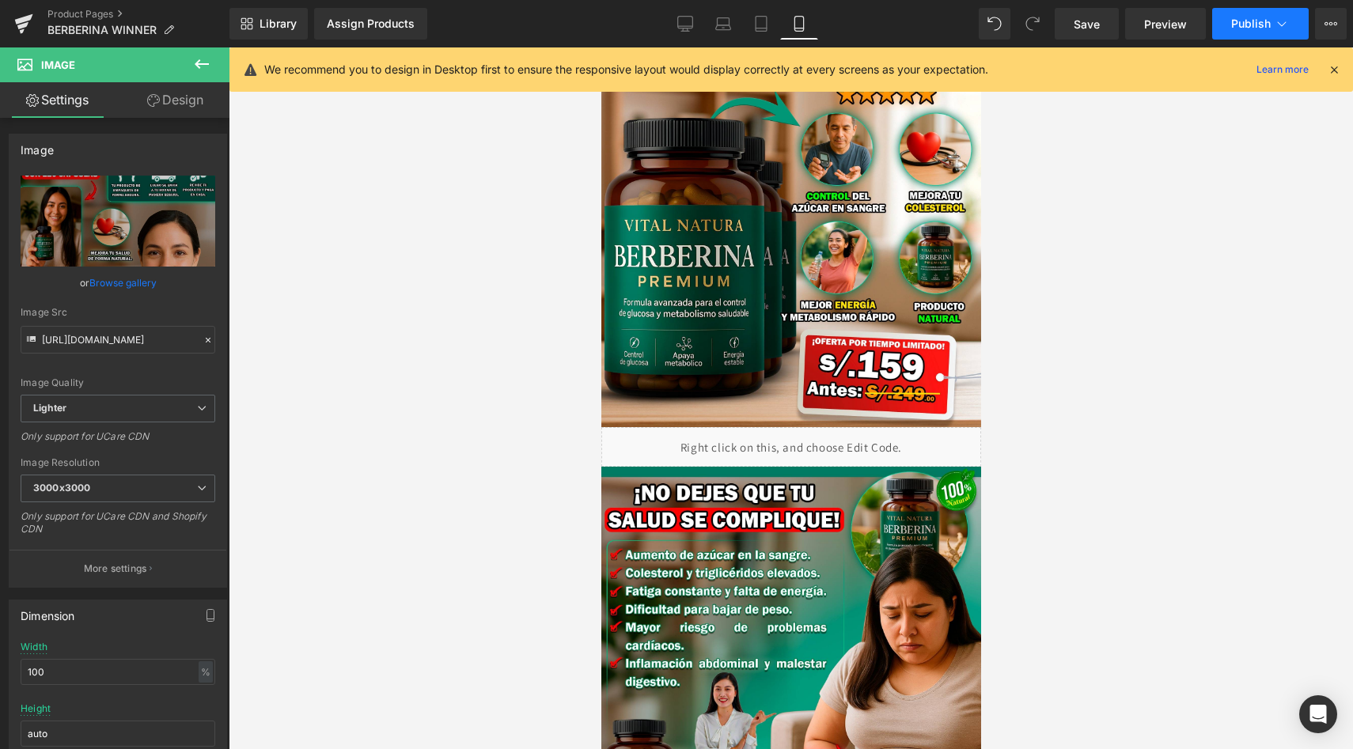
click at [1234, 34] on button "Publish" at bounding box center [1260, 24] width 97 height 32
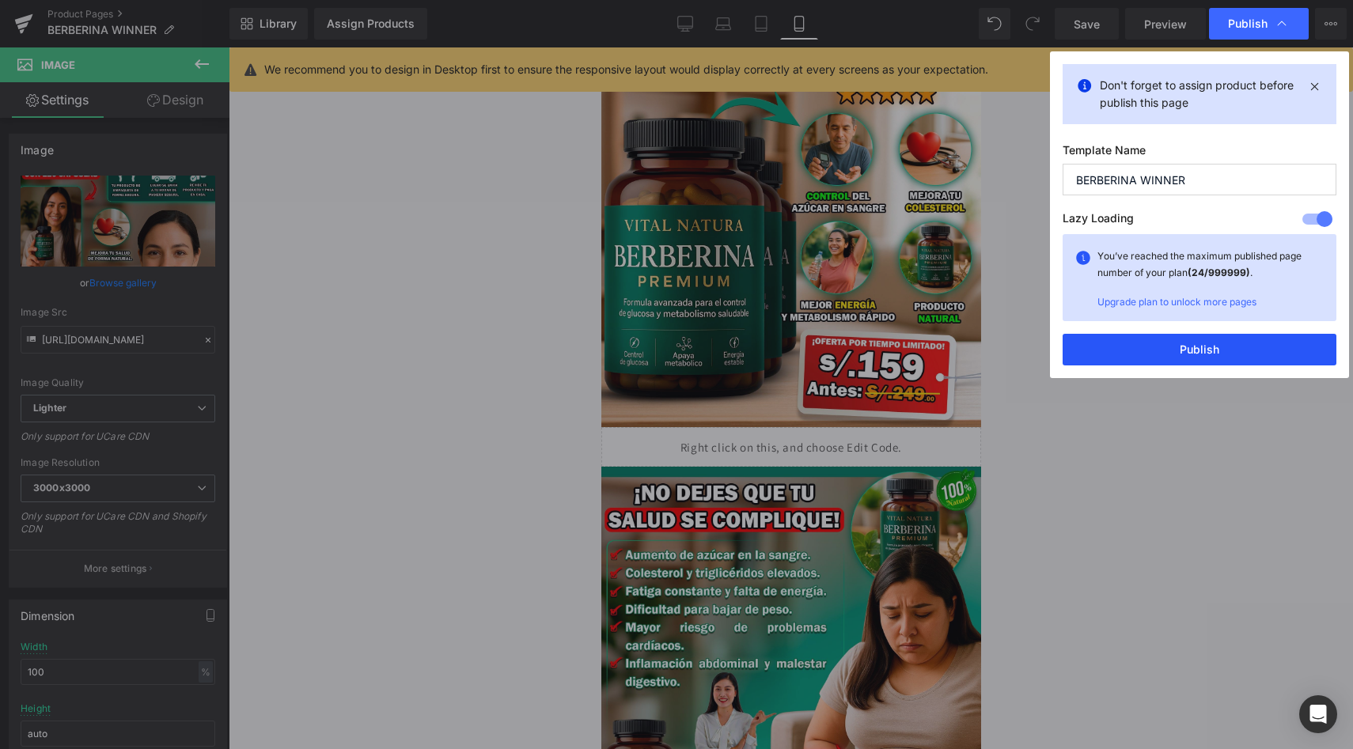
click at [1214, 346] on button "Publish" at bounding box center [1200, 350] width 274 height 32
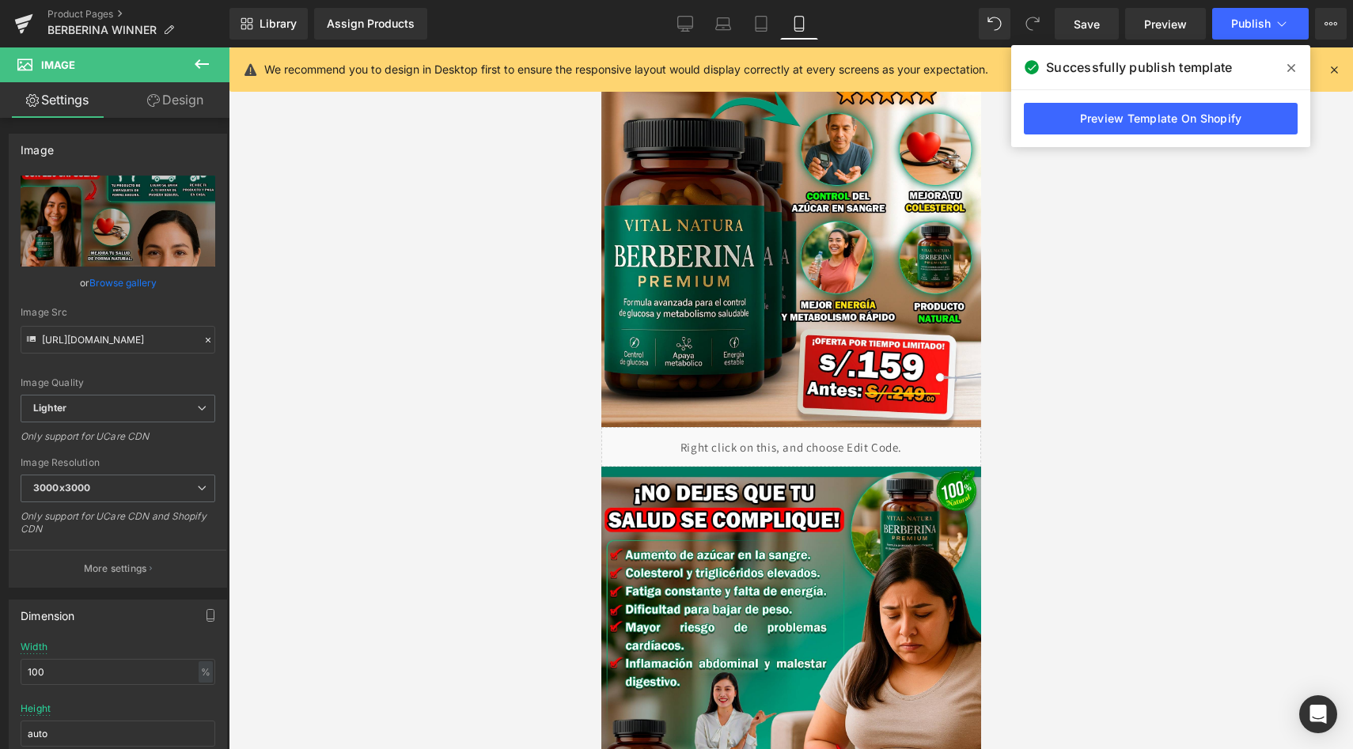
click at [1284, 66] on span at bounding box center [1291, 67] width 25 height 25
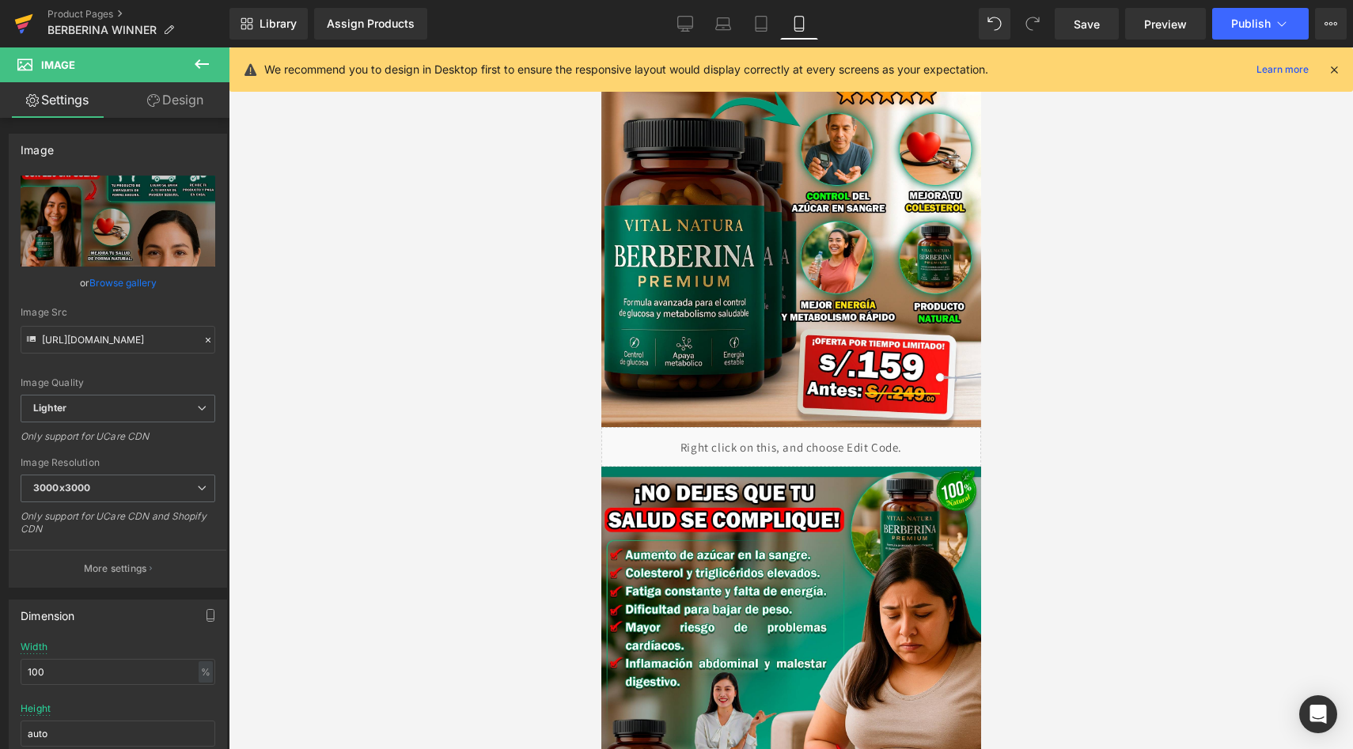
click at [24, 8] on icon at bounding box center [23, 24] width 19 height 40
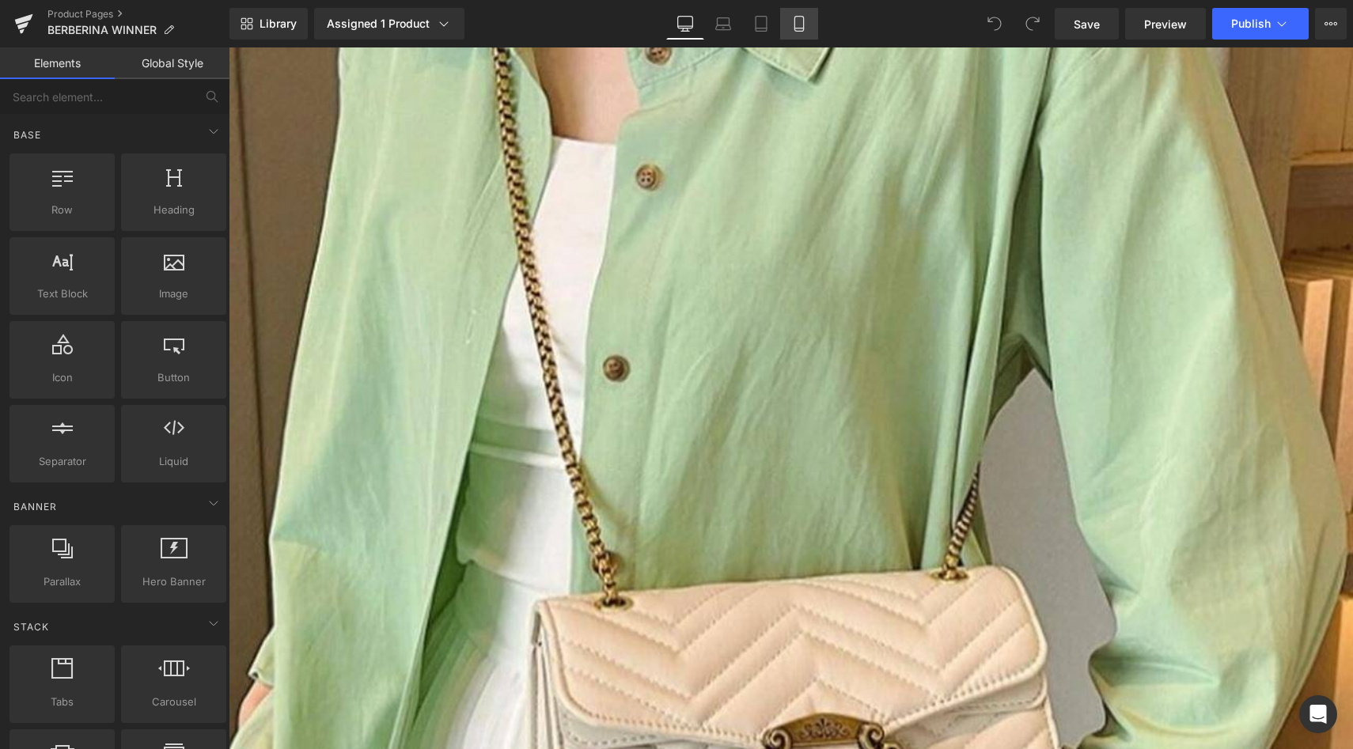
click at [806, 33] on link "Mobile" at bounding box center [799, 24] width 38 height 32
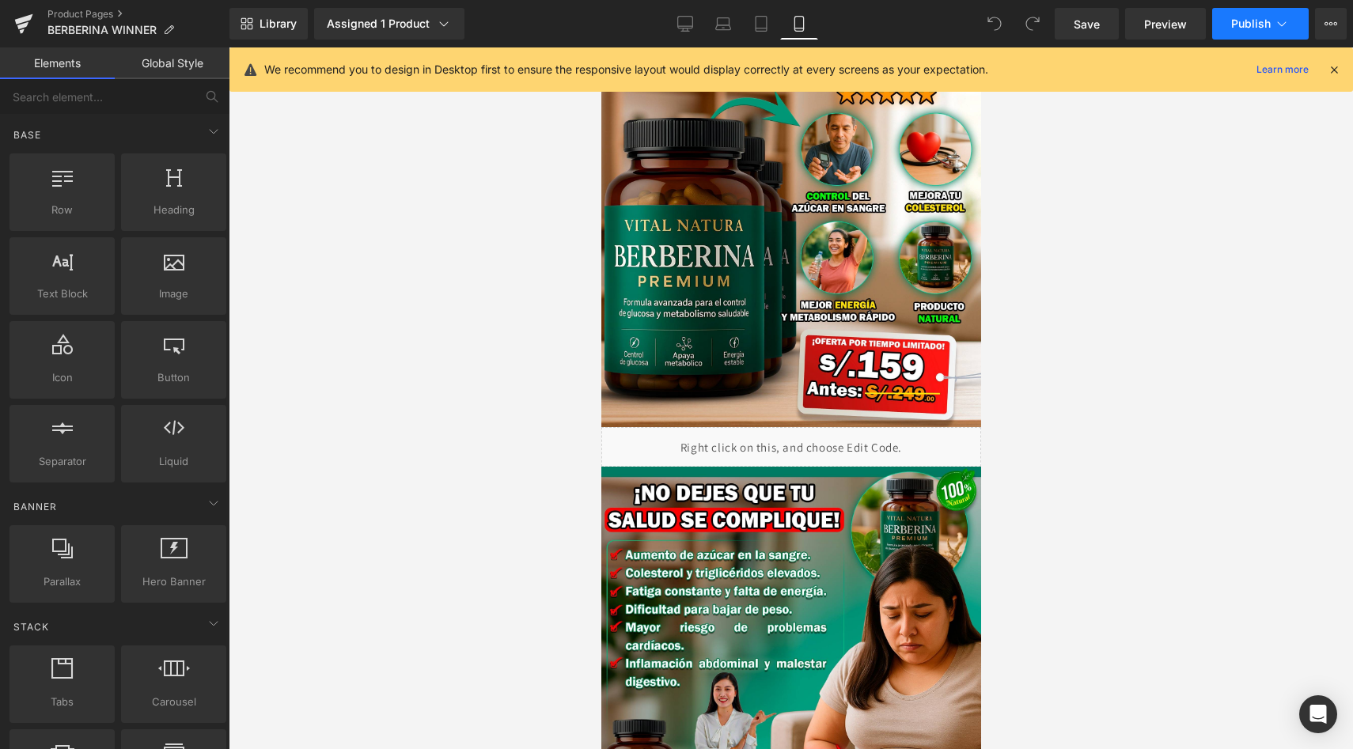
click at [1262, 23] on span "Publish" at bounding box center [1251, 23] width 40 height 13
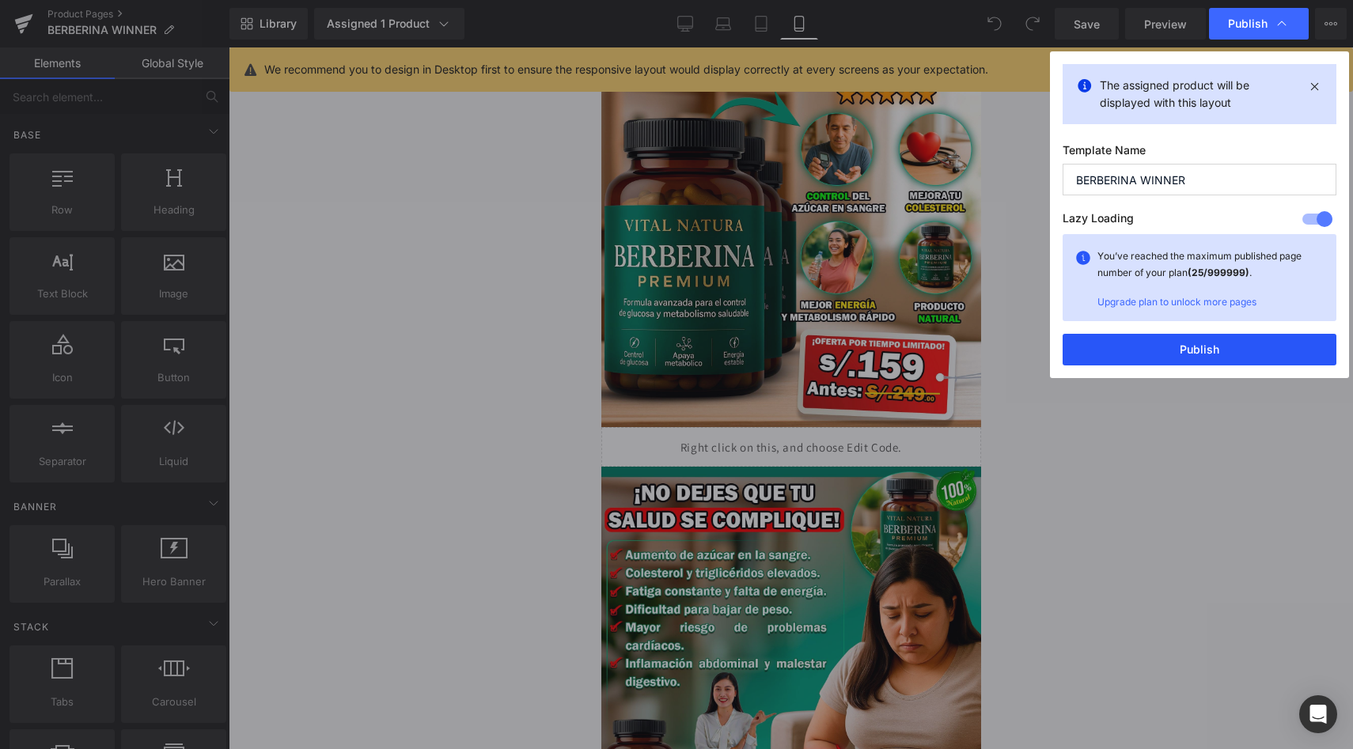
click at [1170, 345] on button "Publish" at bounding box center [1200, 350] width 274 height 32
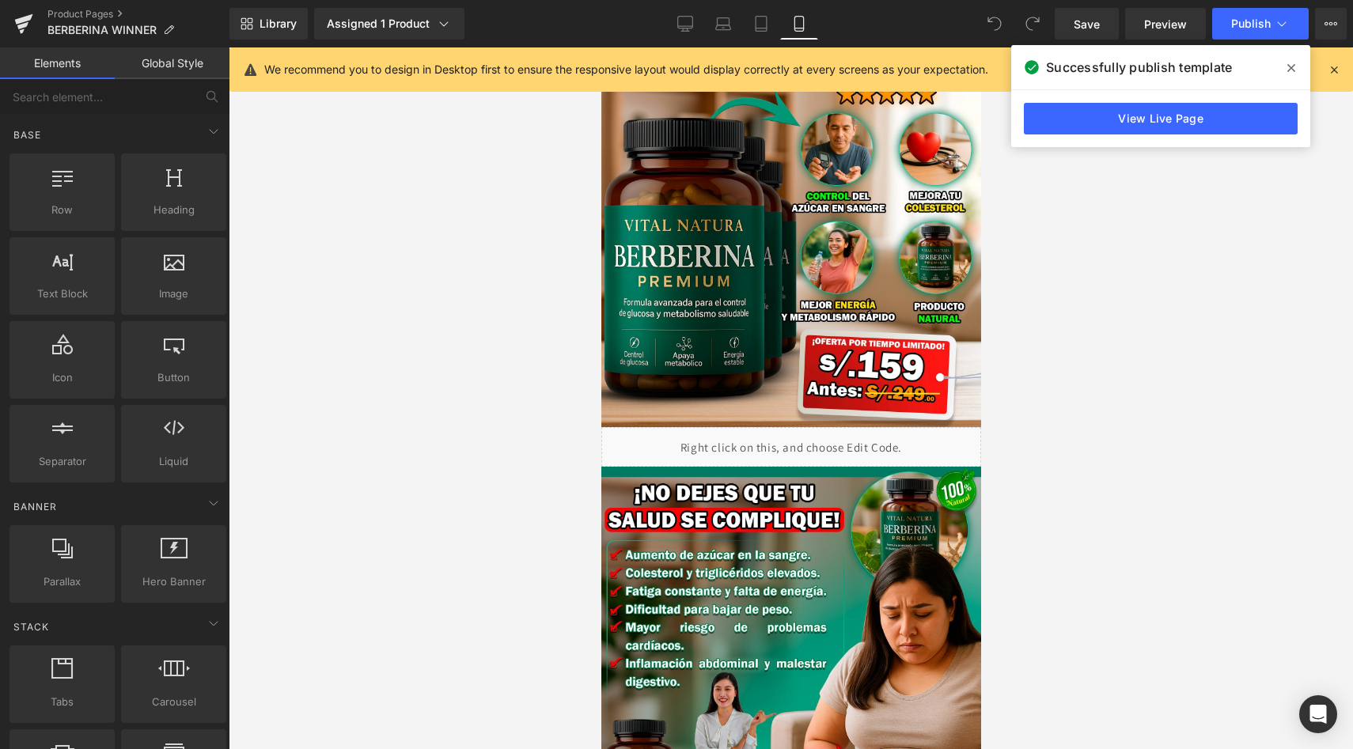
click at [1287, 66] on icon at bounding box center [1291, 68] width 8 height 13
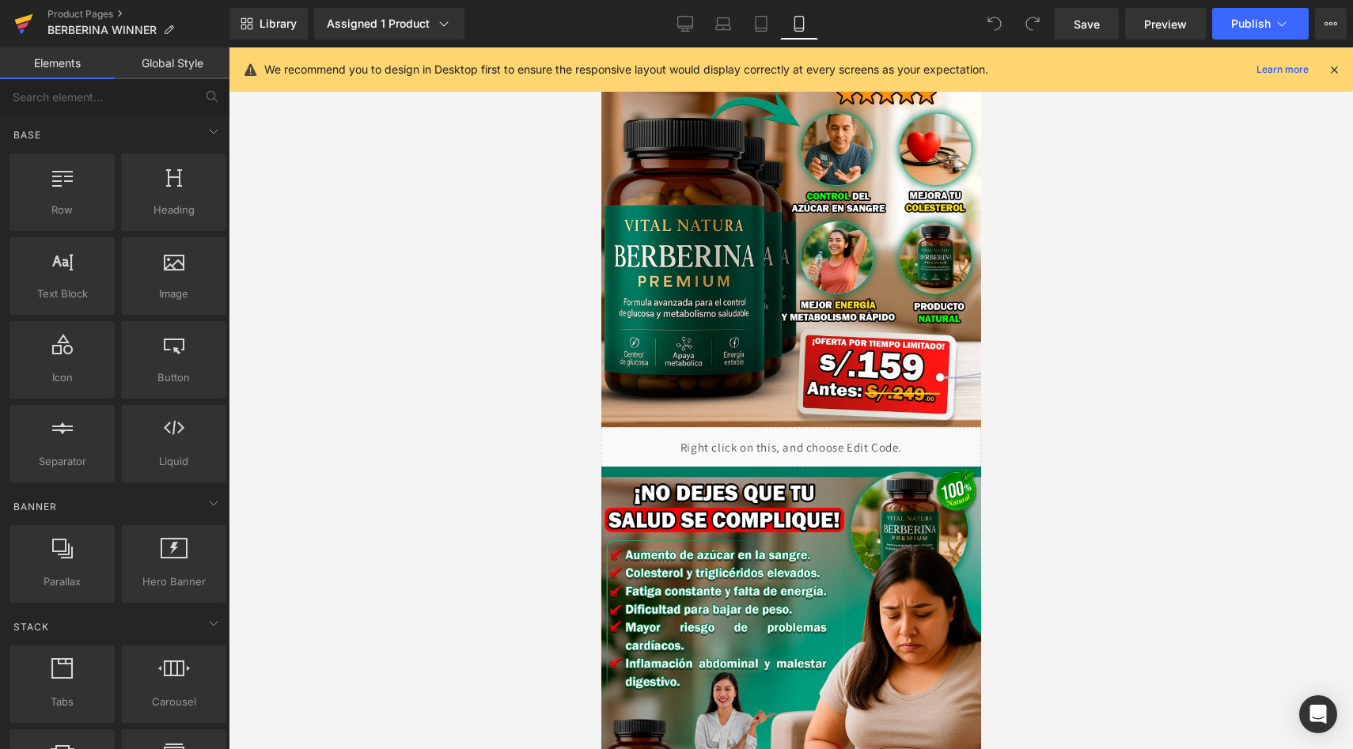
click at [6, 33] on link at bounding box center [23, 23] width 47 height 47
